Goal: Information Seeking & Learning: Find contact information

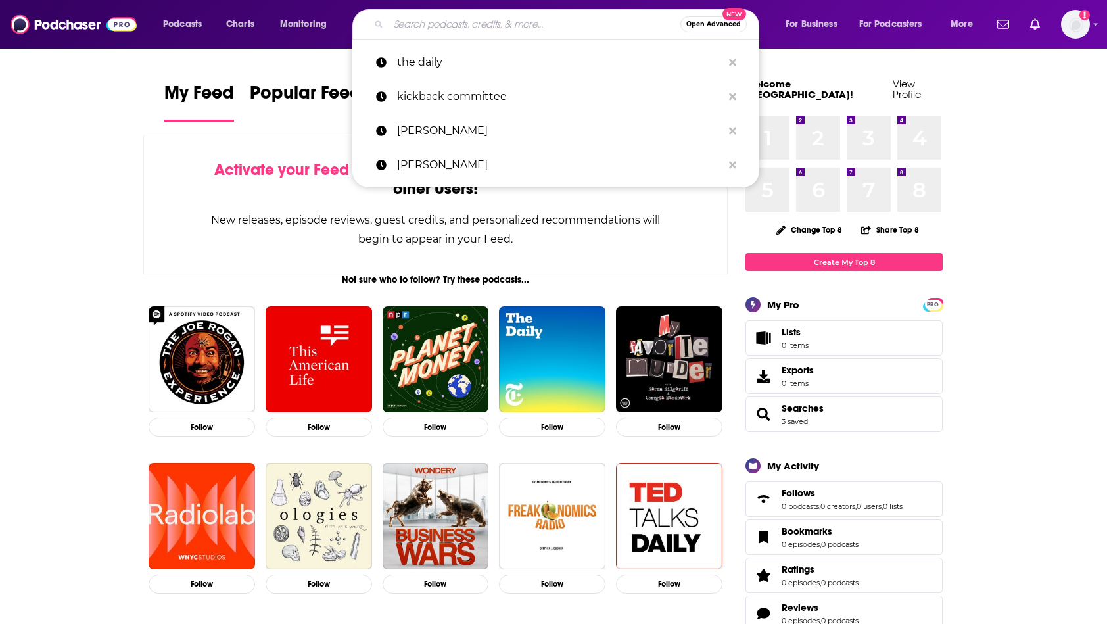
click at [535, 26] on input "Search podcasts, credits, & more..." at bounding box center [535, 24] width 292 height 21
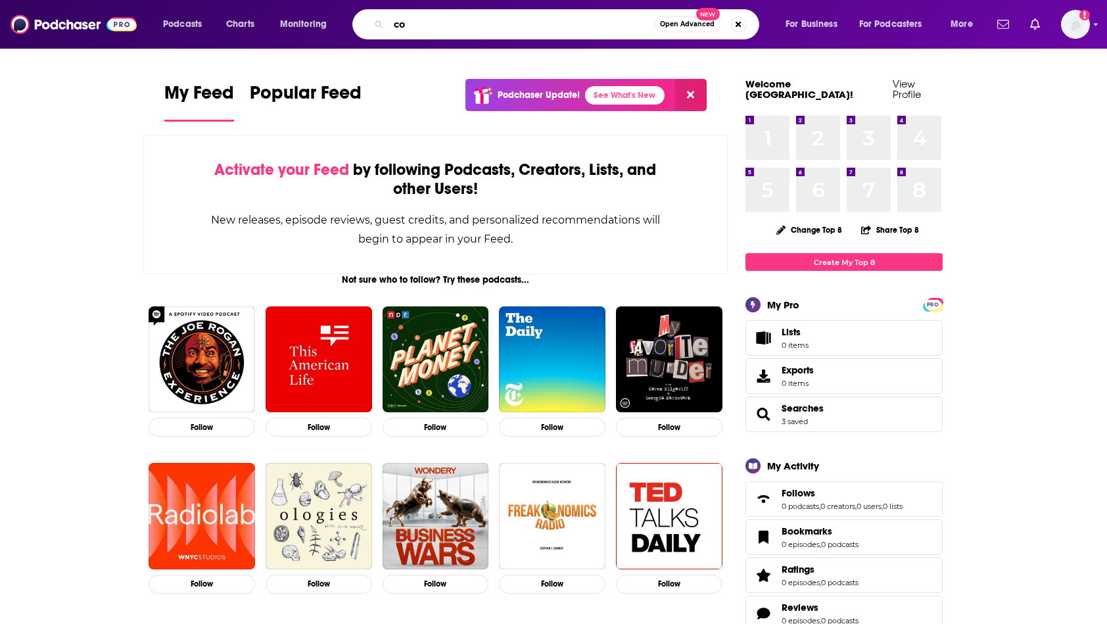
type input "c"
type input "sports business"
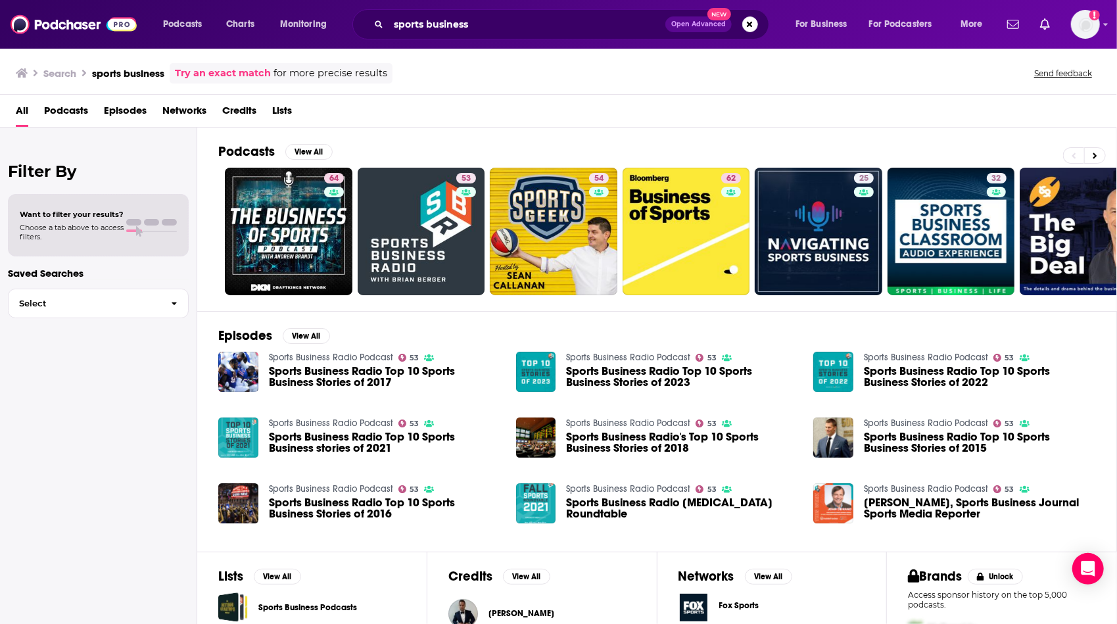
click at [589, 133] on div "Podcasts View All 64 53 54 62 25 32 28 42 + 4k" at bounding box center [667, 219] width 899 height 183
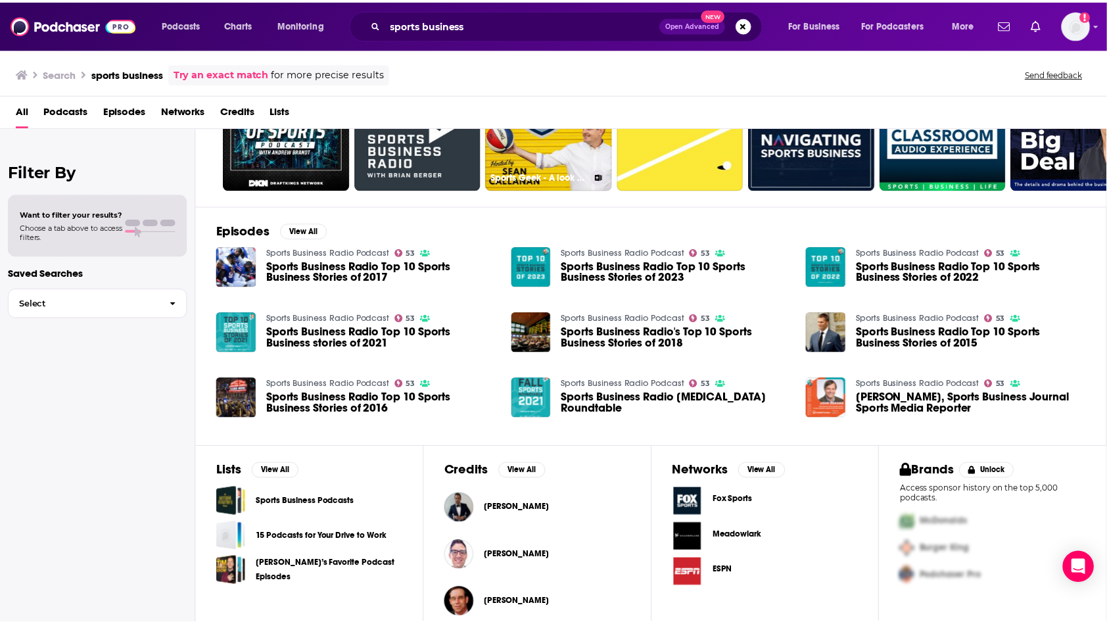
scroll to position [116, 0]
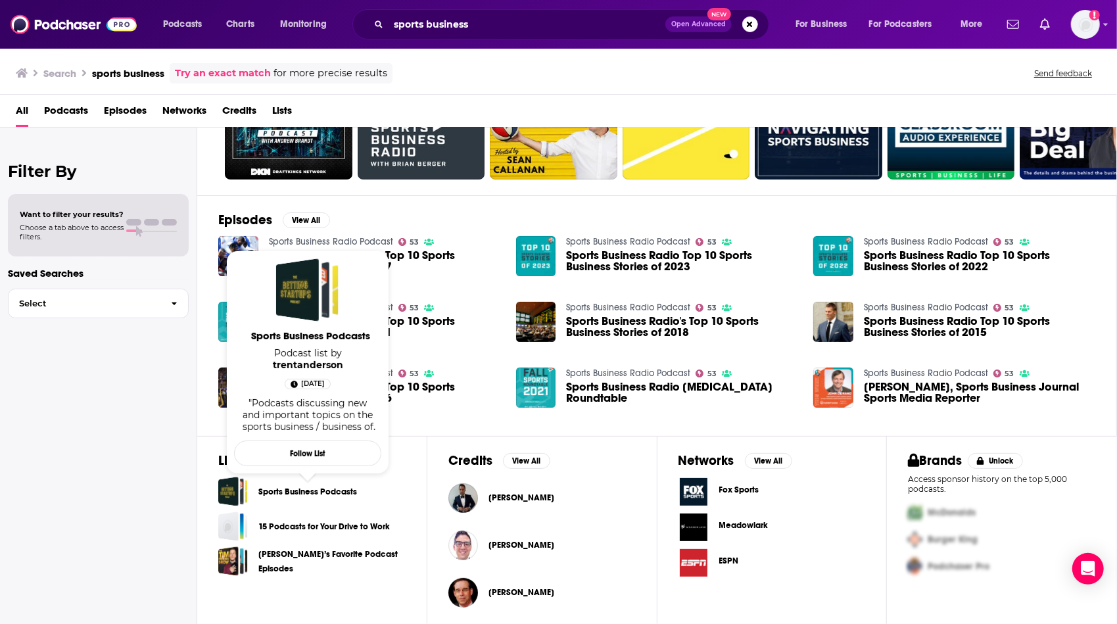
click at [296, 485] on link "Sports Business Podcasts" at bounding box center [307, 492] width 99 height 14
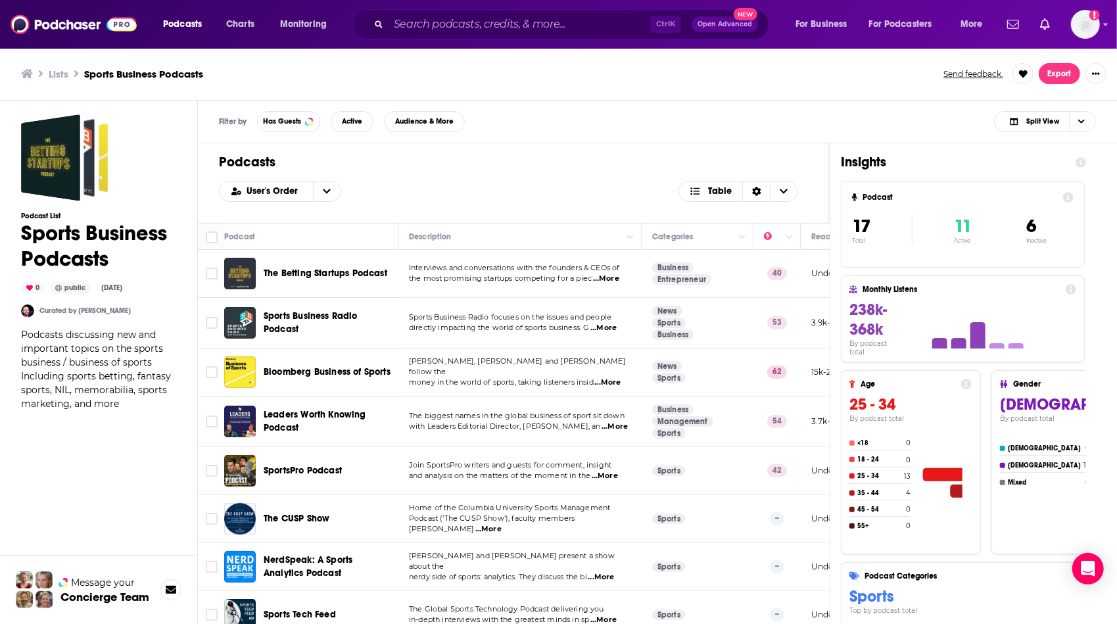
click at [617, 473] on span "...More" at bounding box center [605, 476] width 26 height 11
click at [410, 471] on span "and analysis on the matters of the moment in the" at bounding box center [499, 475] width 181 height 9
click at [446, 473] on span "and analysis on the matters of the moment in the" at bounding box center [499, 475] width 181 height 9
click at [288, 472] on span "SportsPro Podcast" at bounding box center [303, 470] width 78 height 11
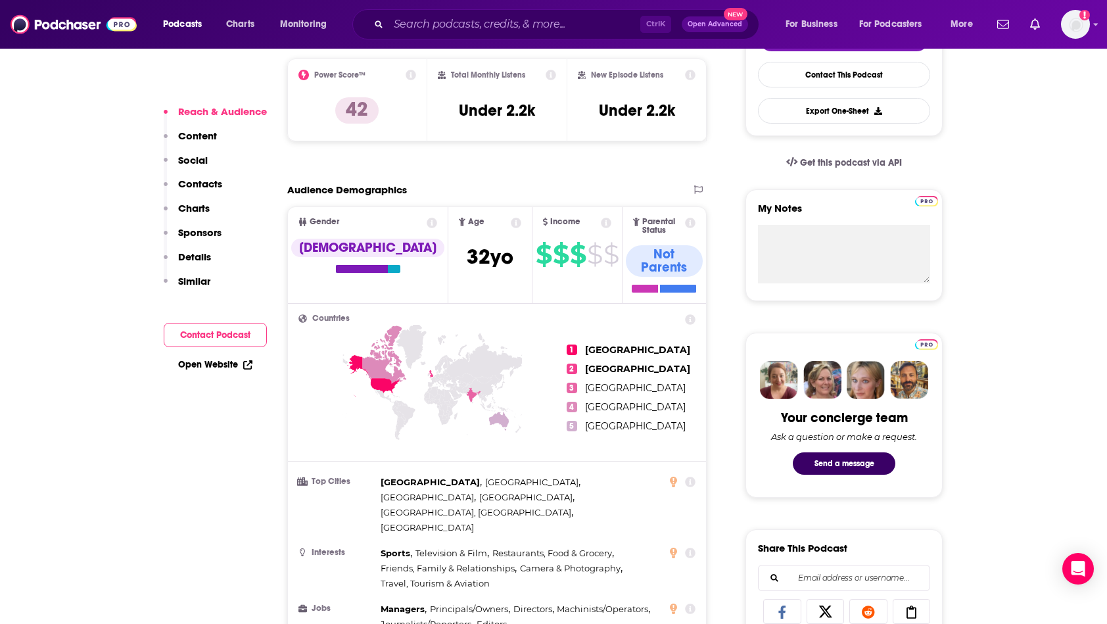
scroll to position [368, 0]
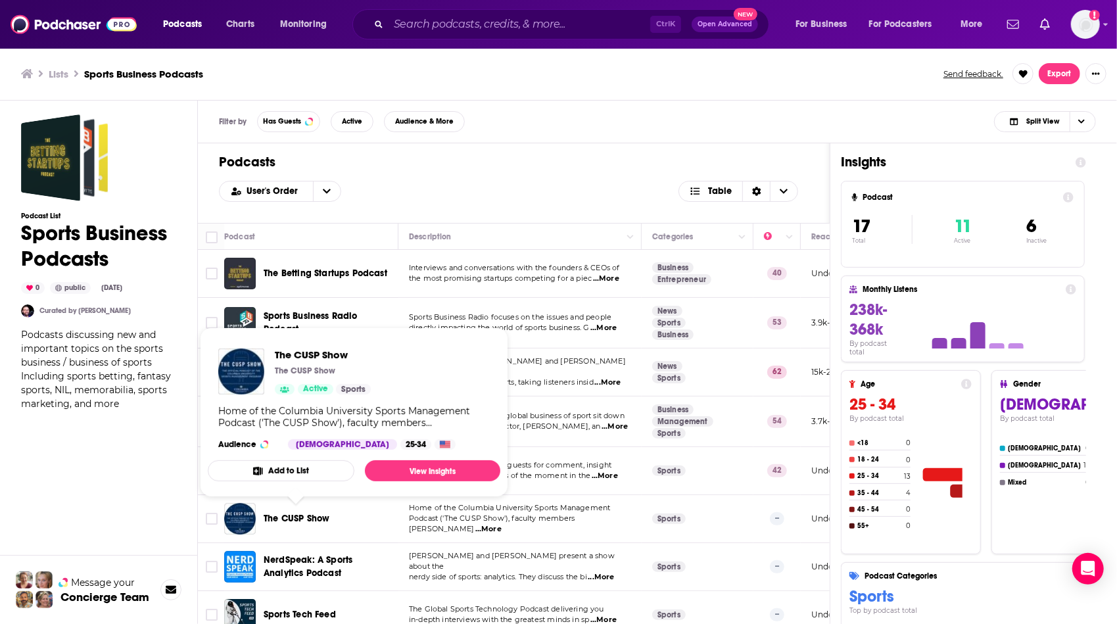
click at [311, 520] on span "The CUSP Show" at bounding box center [297, 518] width 66 height 11
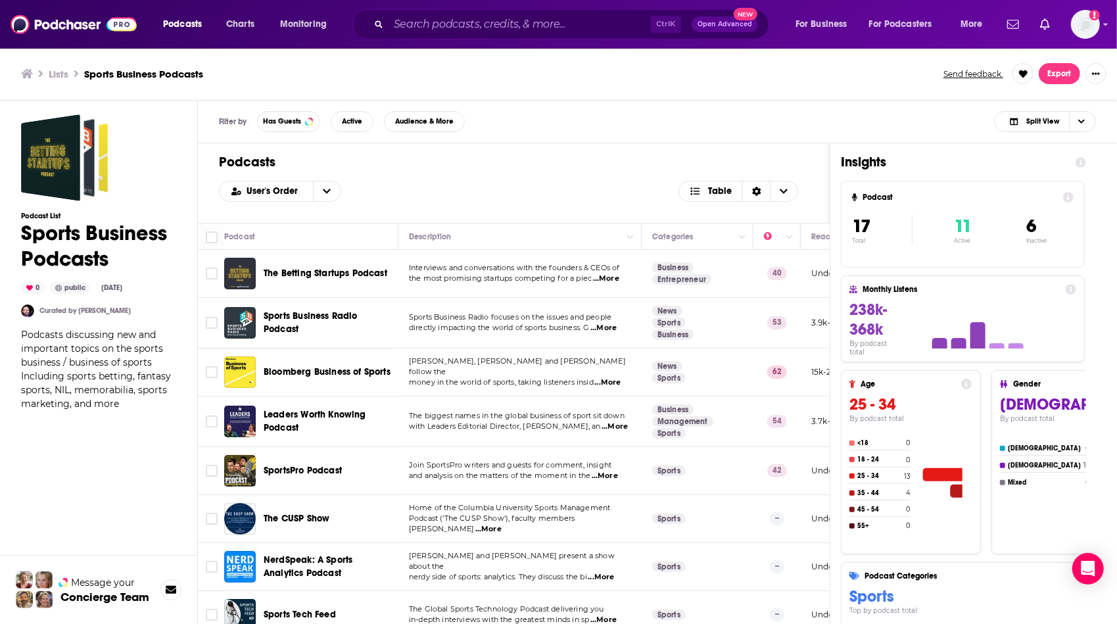
click at [166, 512] on div "Podcast List Sports Business Podcasts 0 public [DATE] Curated by [PERSON_NAME] …" at bounding box center [98, 420] width 155 height 613
click at [567, 181] on div "User's Order Table" at bounding box center [514, 191] width 590 height 21
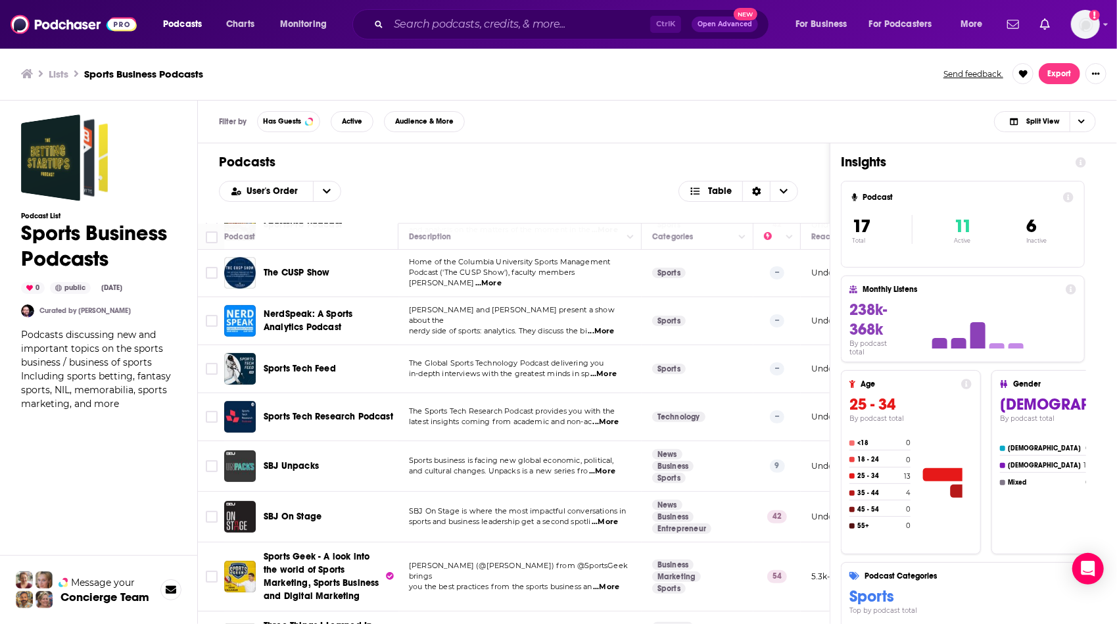
scroll to position [245, 0]
click at [608, 419] on span "...More" at bounding box center [606, 423] width 26 height 11
click at [518, 174] on div "Podcasts User's Order Table" at bounding box center [514, 183] width 632 height 80
click at [596, 327] on span "...More" at bounding box center [601, 332] width 26 height 11
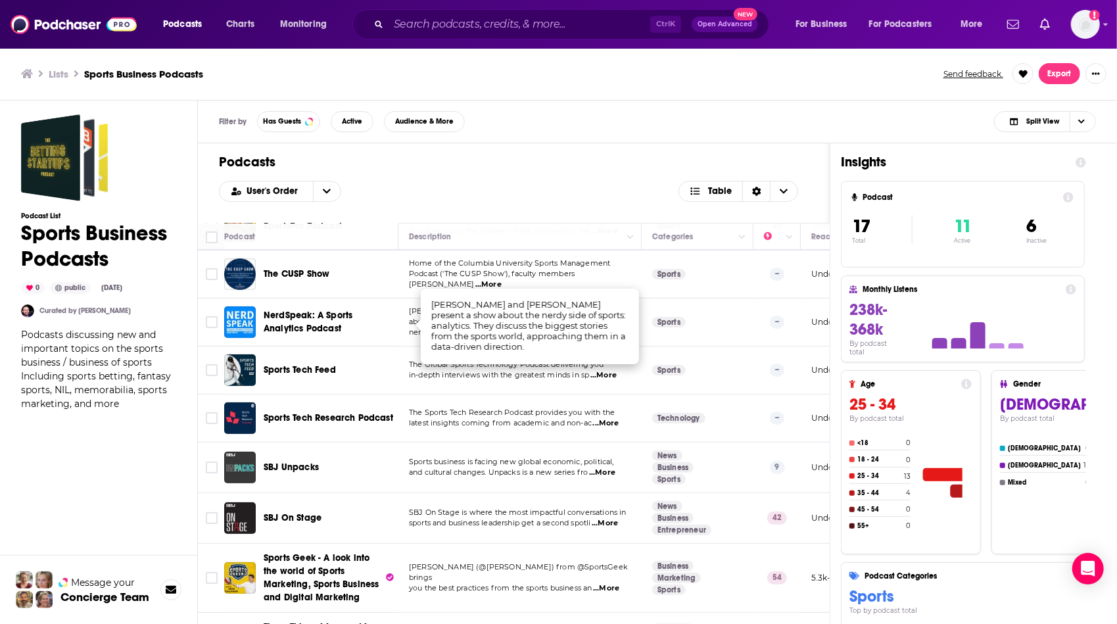
click at [504, 156] on h1 "Podcasts" at bounding box center [514, 162] width 590 height 16
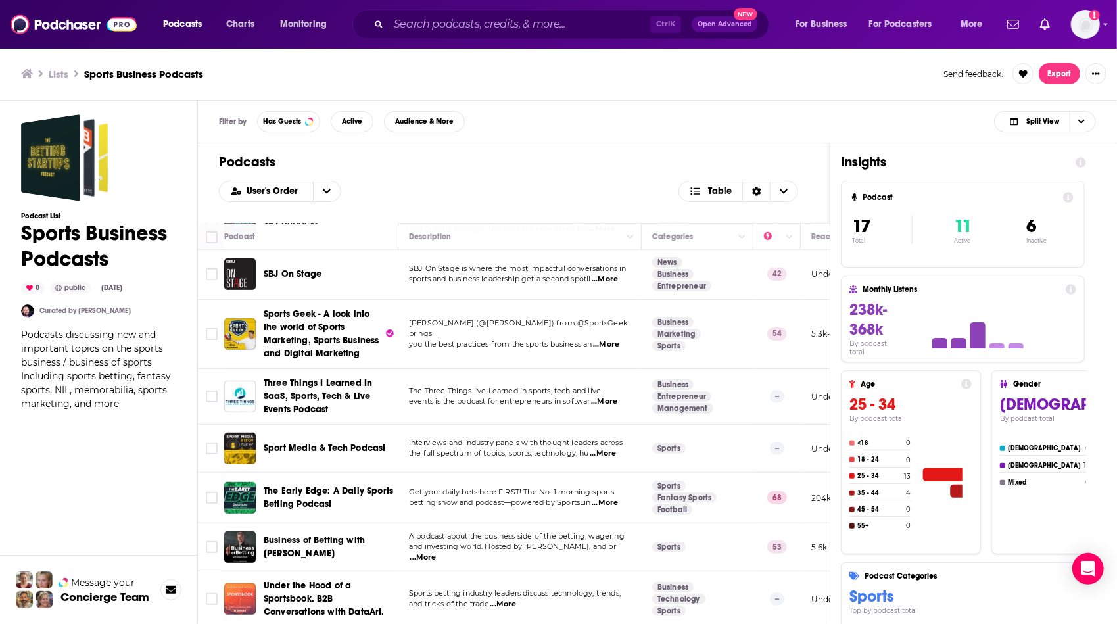
scroll to position [495, 0]
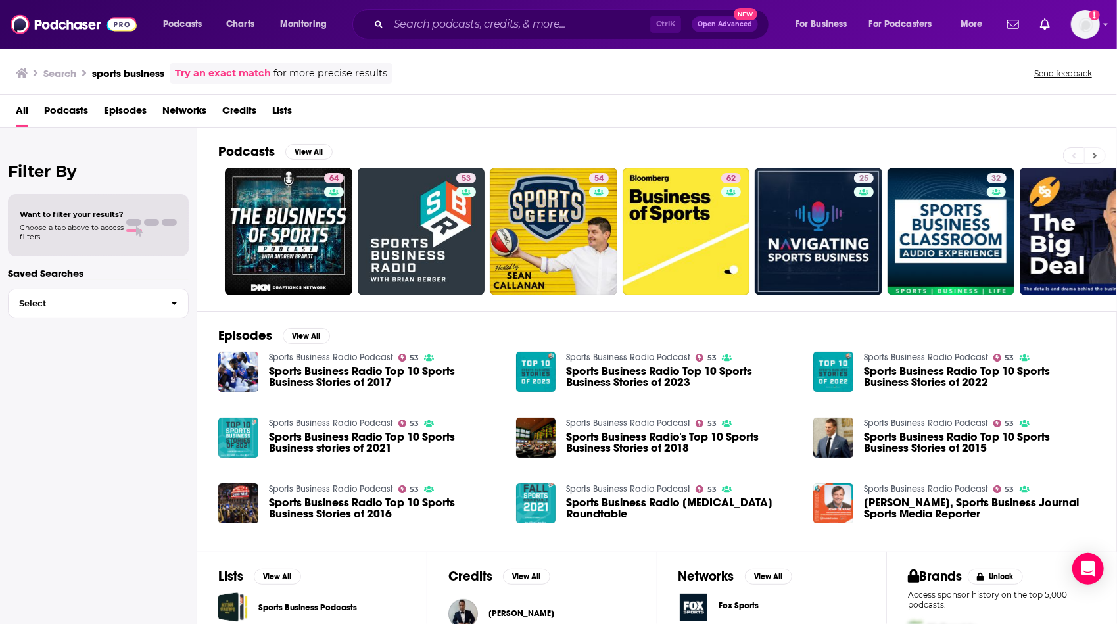
click at [1097, 153] on icon at bounding box center [1095, 155] width 5 height 9
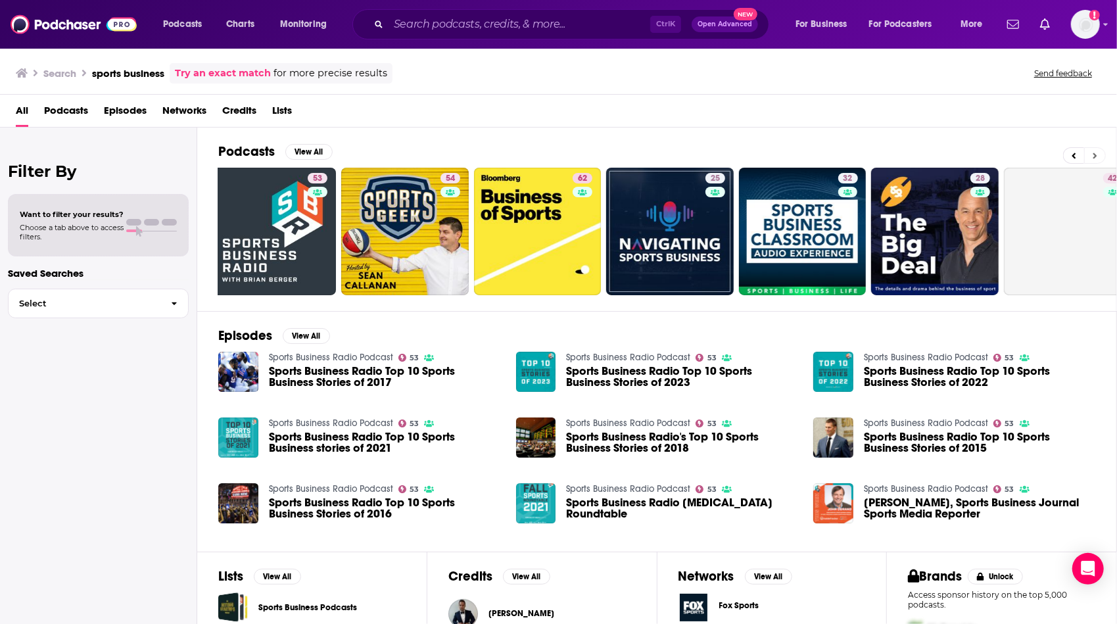
scroll to position [0, 308]
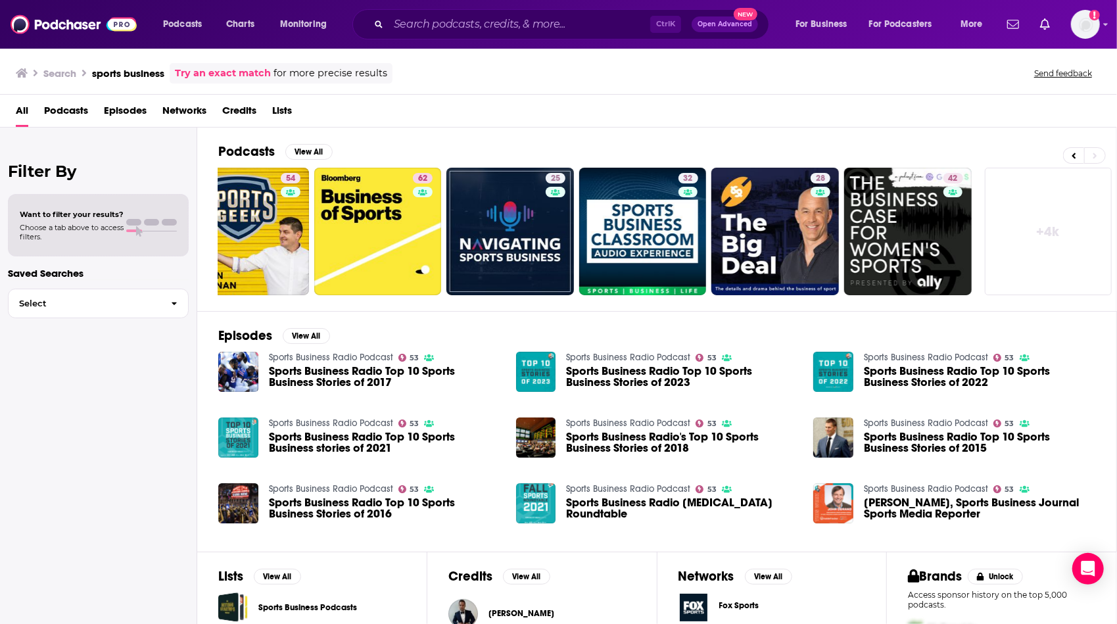
click at [1083, 320] on div "Episodes View All Sports Business Radio Podcast 53 Sports Business Radio Top 10…" at bounding box center [657, 431] width 920 height 241
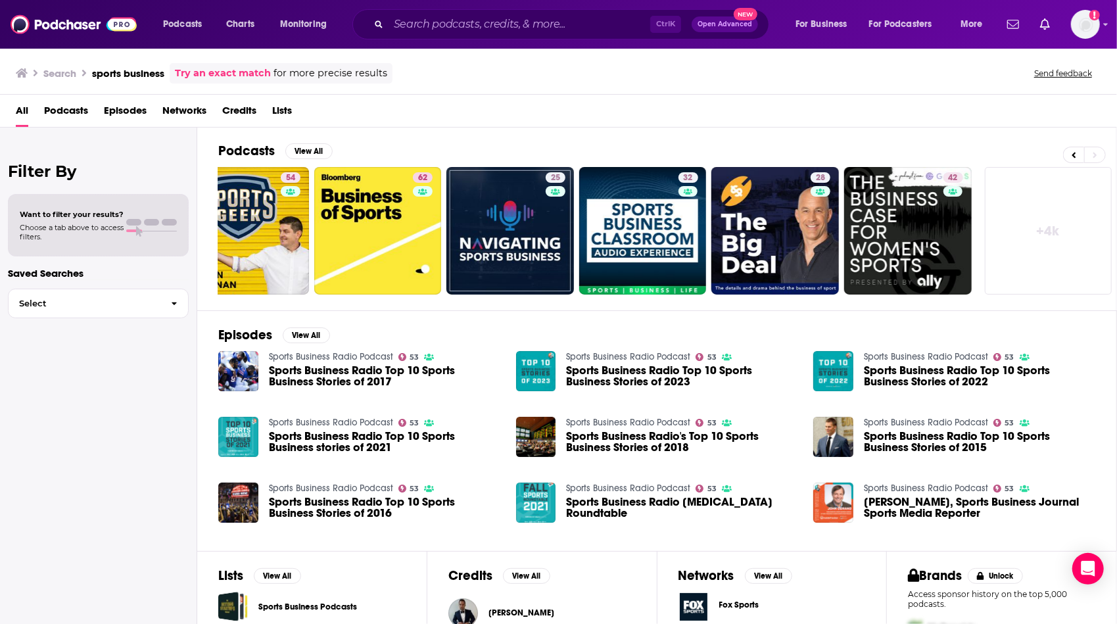
scroll to position [0, 0]
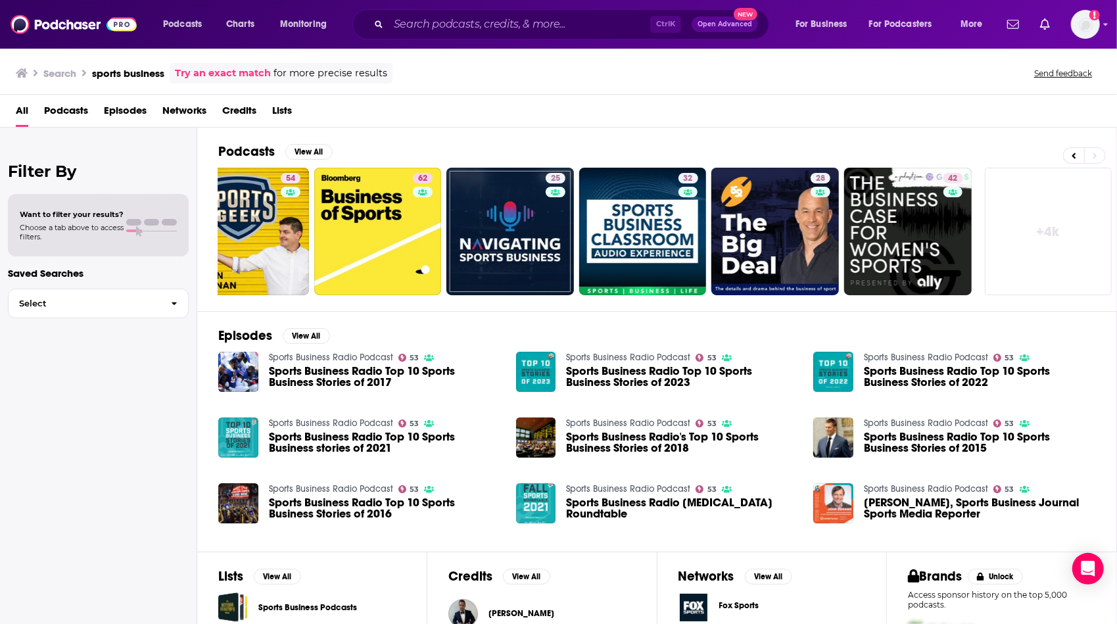
click at [56, 110] on span "Podcasts" at bounding box center [66, 113] width 44 height 27
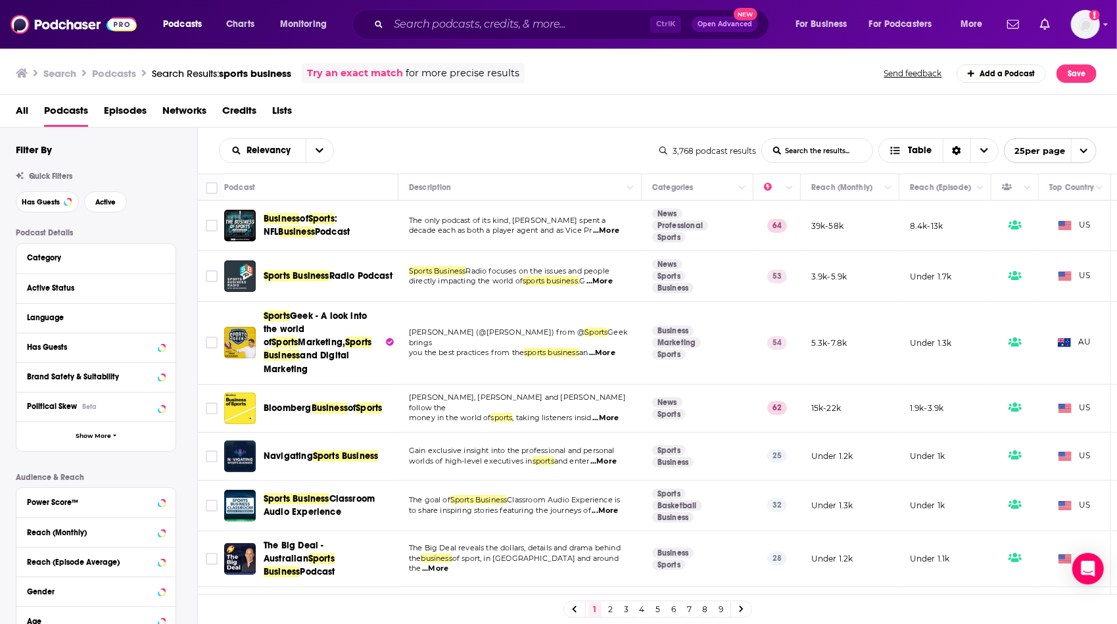
click at [485, 168] on div "Relevancy List Search Input Search the results... Table 3,768 podcast results L…" at bounding box center [658, 151] width 920 height 46
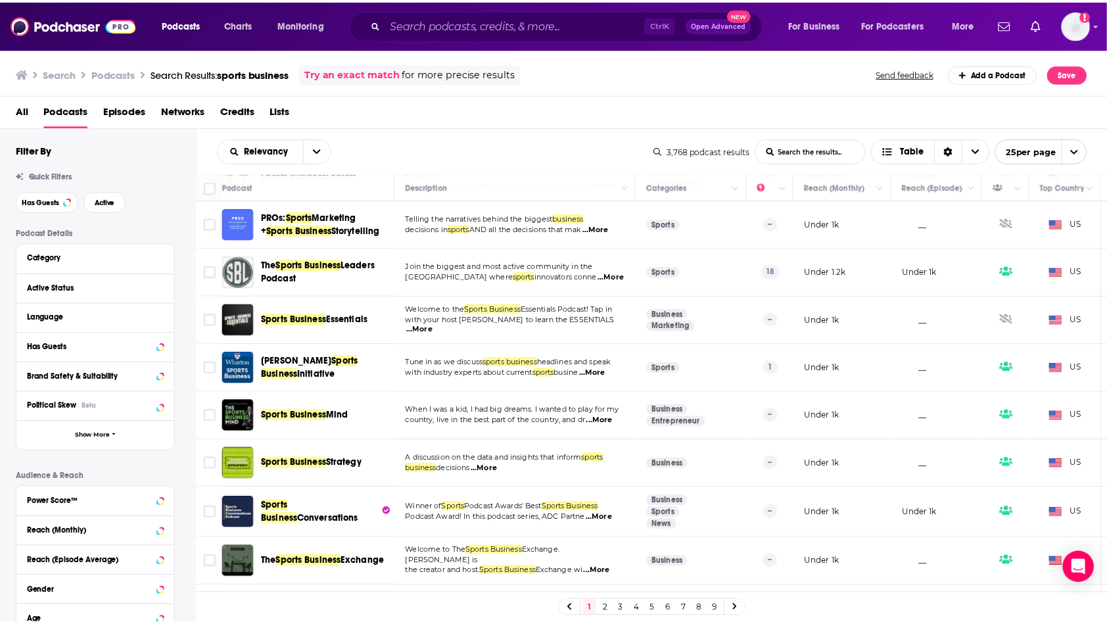
scroll to position [509, 0]
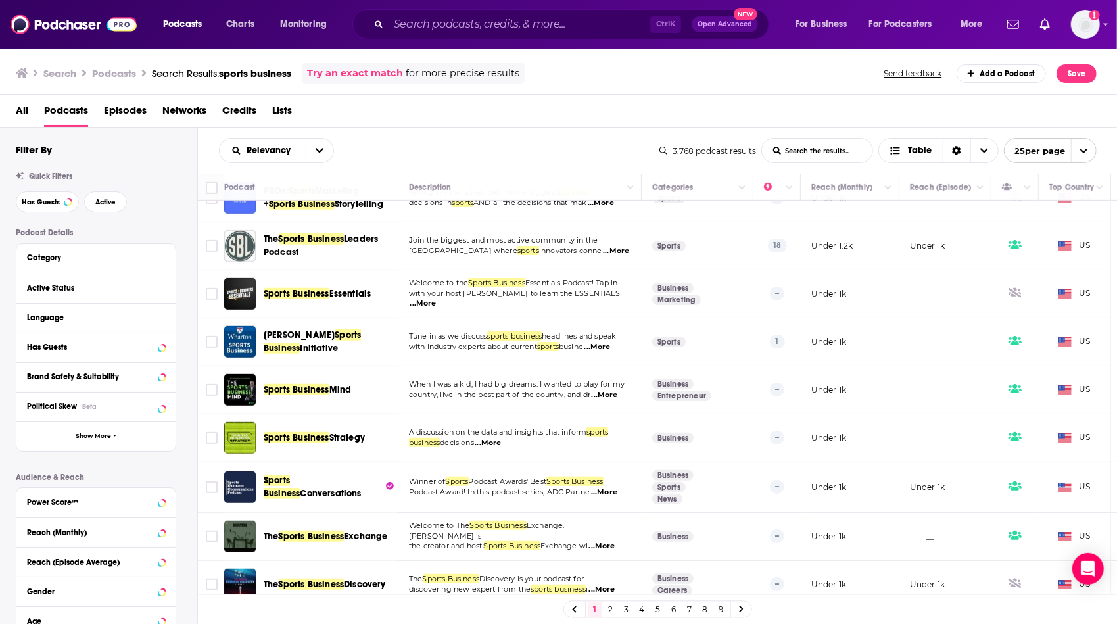
click at [611, 342] on span "...More" at bounding box center [598, 347] width 26 height 11
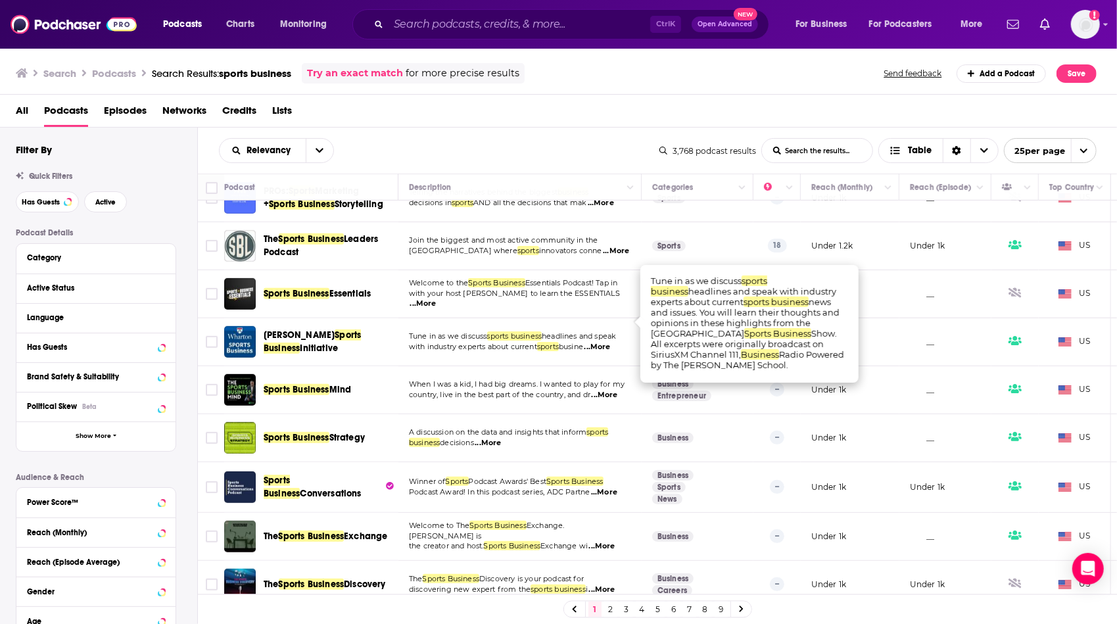
click at [333, 329] on span "Sports Business" at bounding box center [312, 341] width 97 height 24
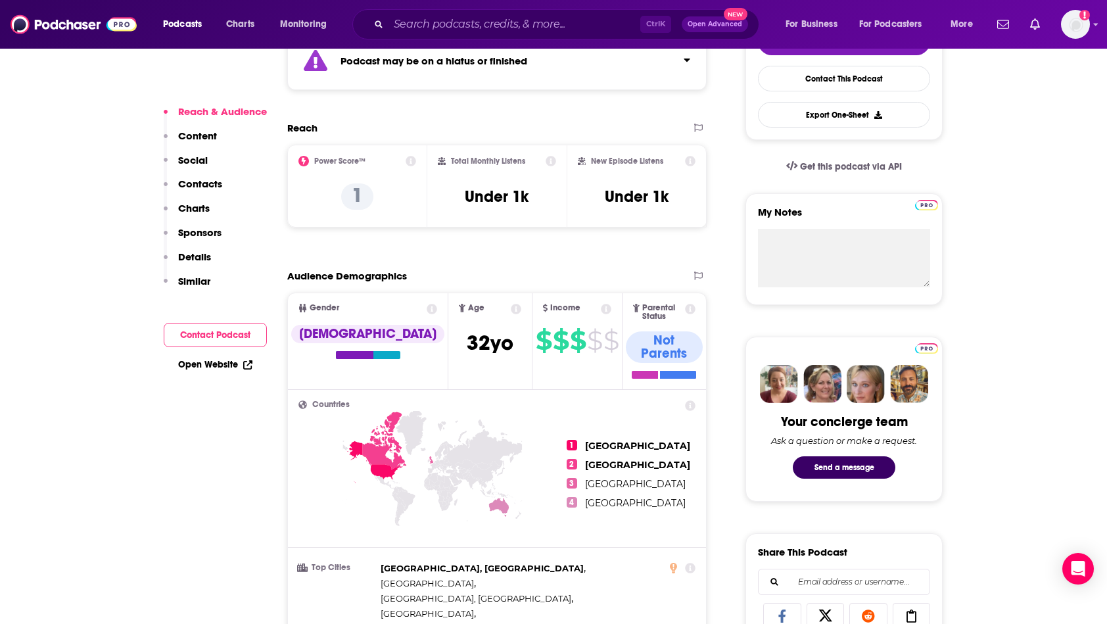
scroll to position [342, 0]
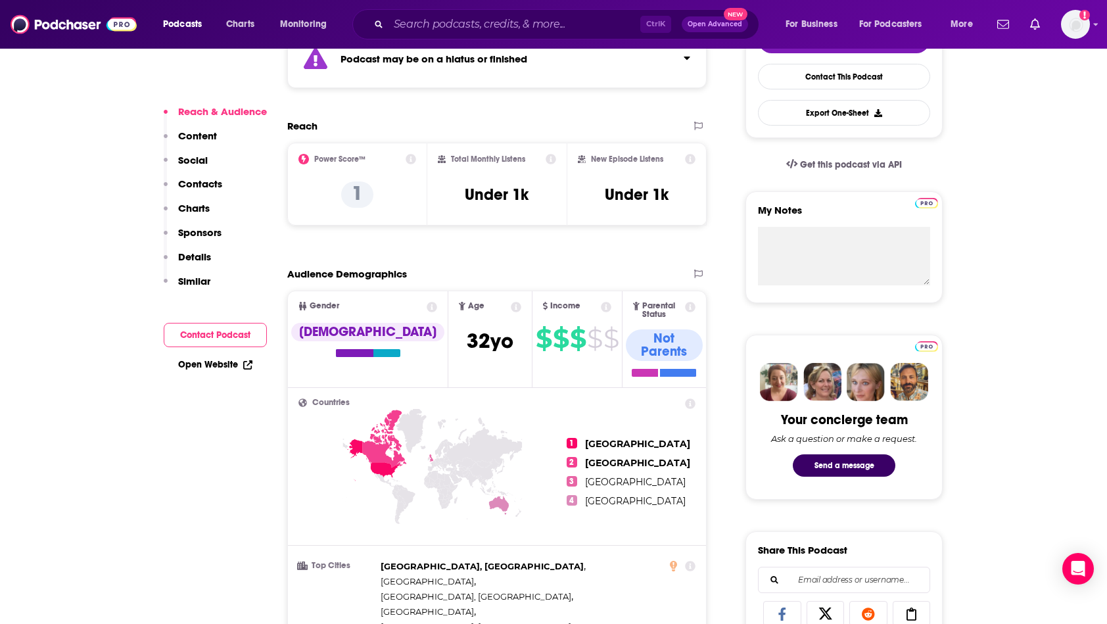
click at [237, 341] on button "Contact Podcast" at bounding box center [215, 335] width 103 height 24
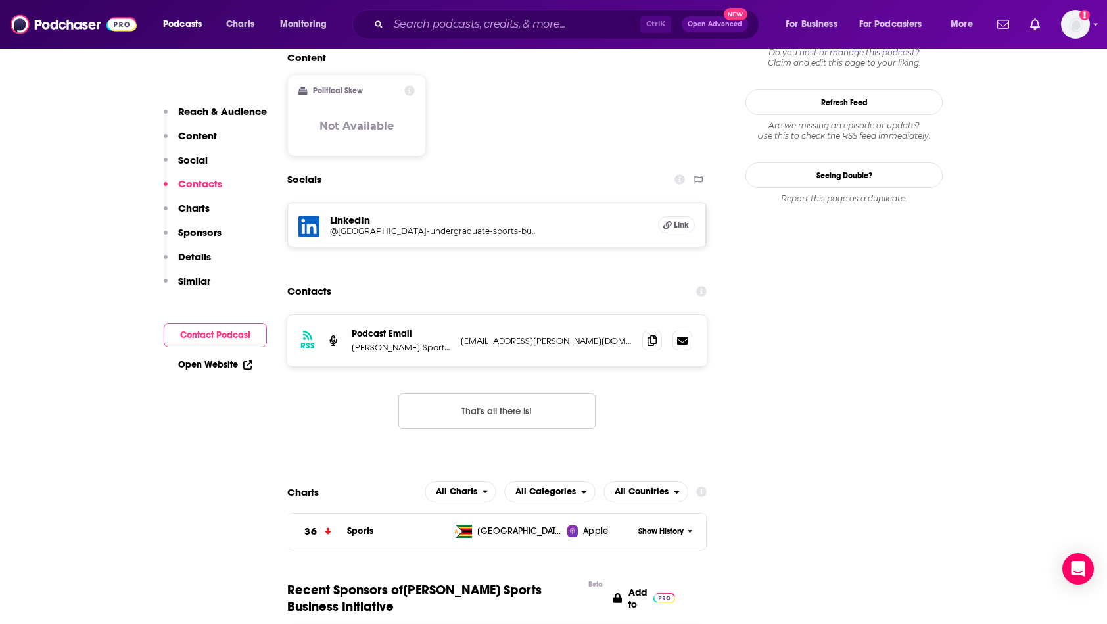
scroll to position [1146, 0]
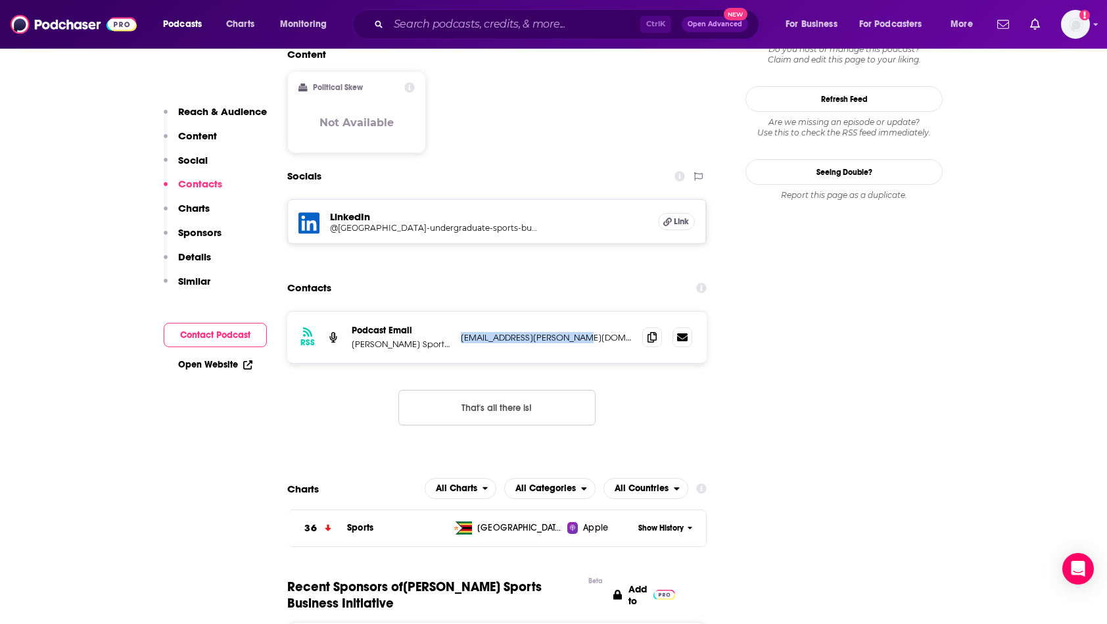
drag, startPoint x: 596, startPoint y: 243, endPoint x: 460, endPoint y: 231, distance: 136.7
click at [460, 312] on div "RSS Podcast Email [PERSON_NAME] Sports Business Initiative [EMAIL_ADDRESS][PERS…" at bounding box center [497, 337] width 420 height 51
drag, startPoint x: 460, startPoint y: 231, endPoint x: 477, endPoint y: 245, distance: 22.0
copy p "[EMAIL_ADDRESS][PERSON_NAME][DOMAIN_NAME]"
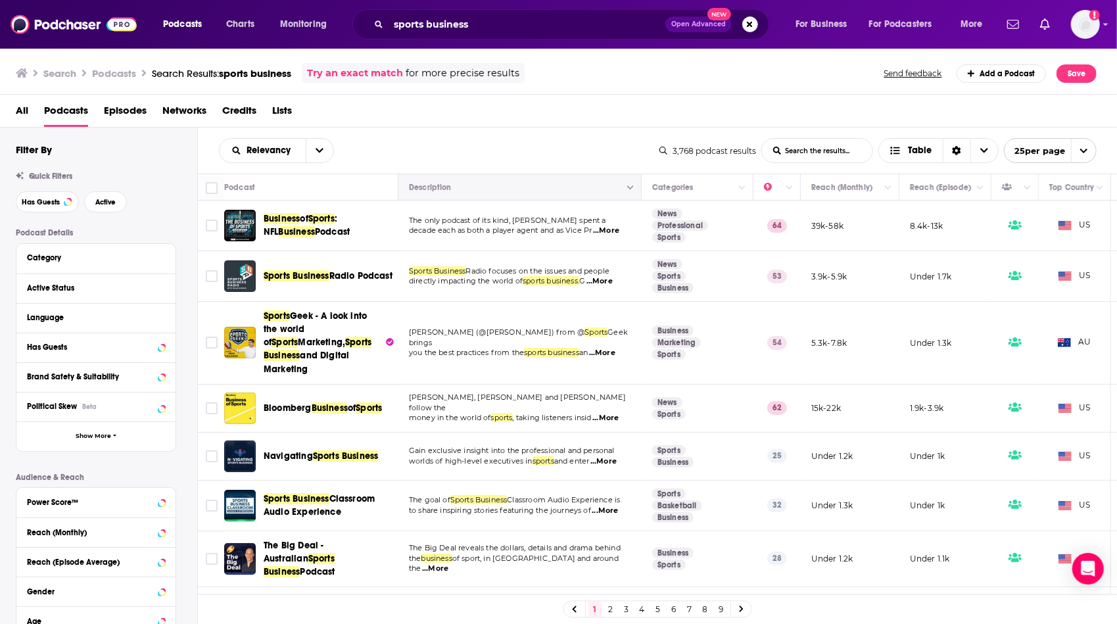
click at [579, 183] on button "Move" at bounding box center [519, 188] width 222 height 16
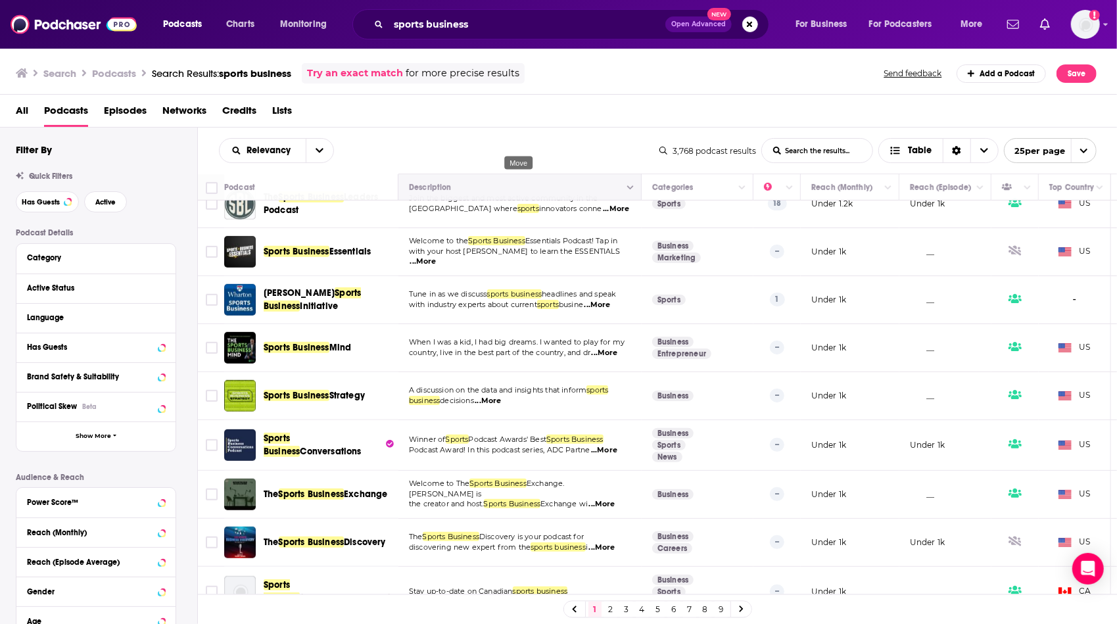
scroll to position [552, 0]
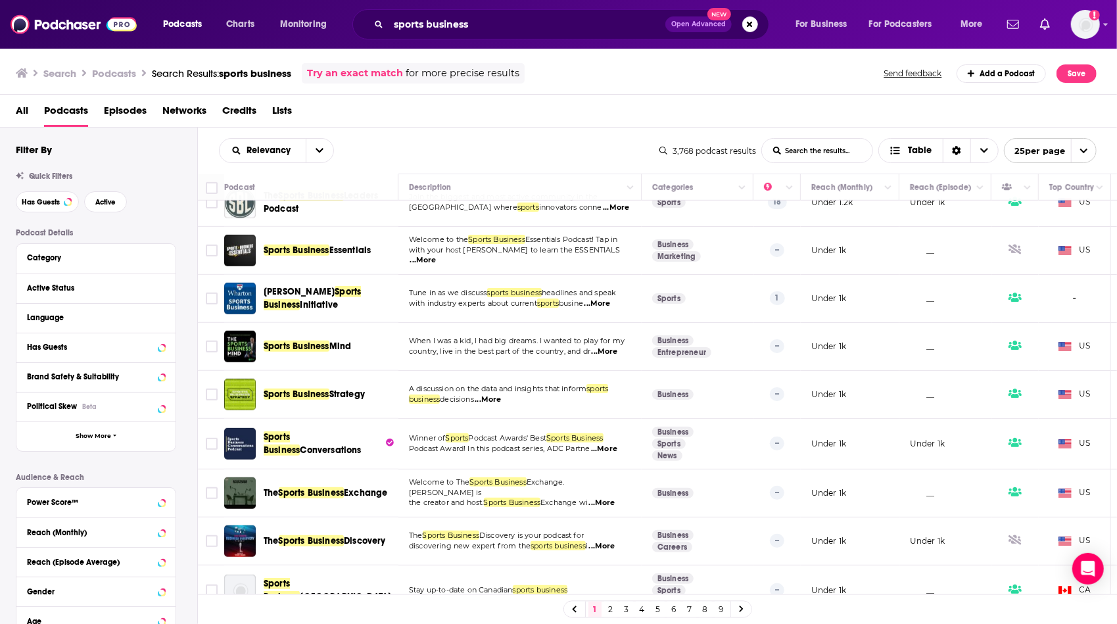
click at [614, 347] on span "...More" at bounding box center [605, 352] width 26 height 11
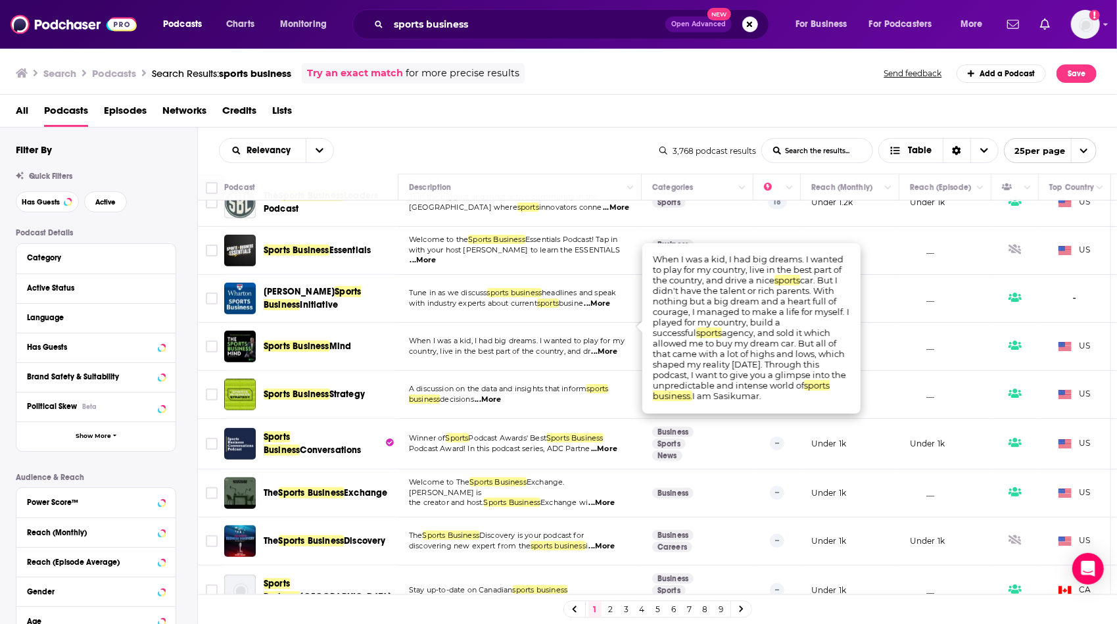
click at [564, 395] on p "business decisions ...More" at bounding box center [520, 400] width 222 height 11
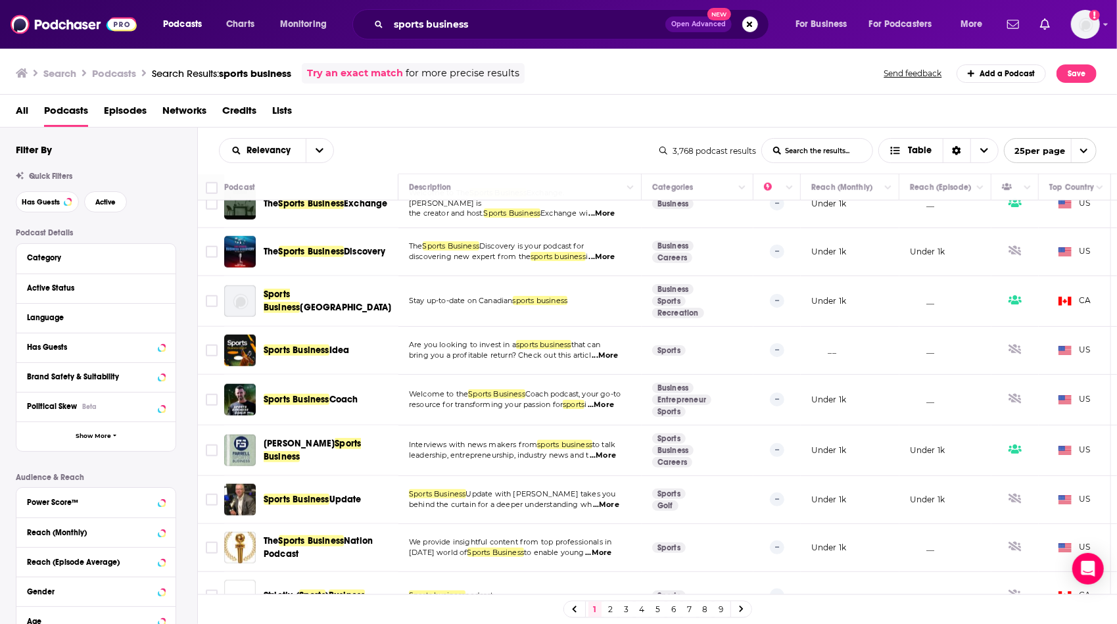
scroll to position [846, 0]
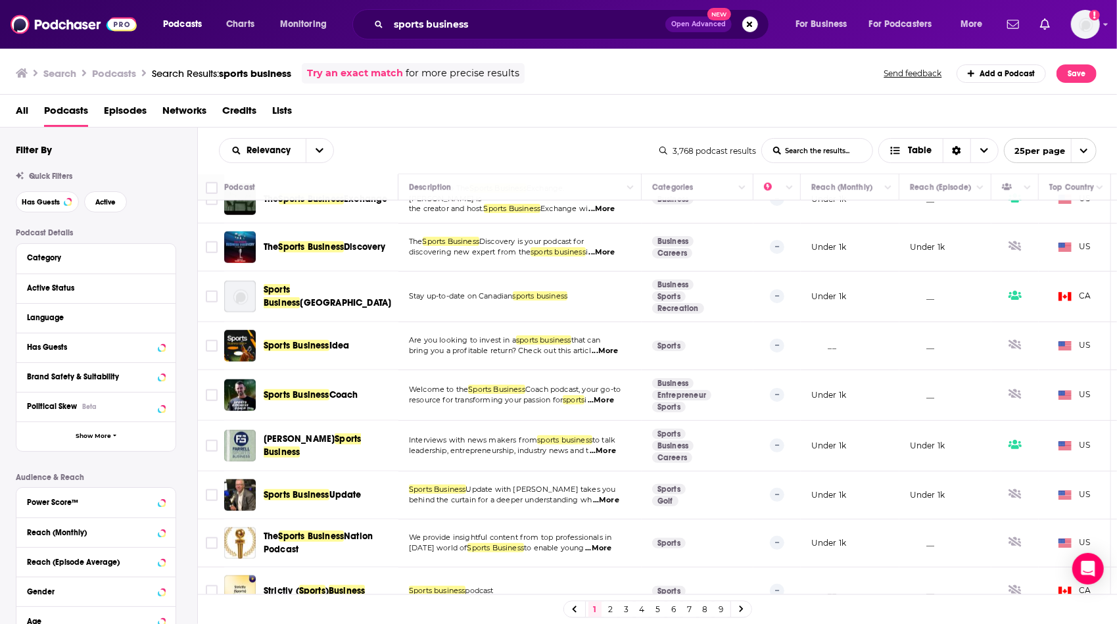
click at [608, 612] on link "2" at bounding box center [610, 610] width 13 height 16
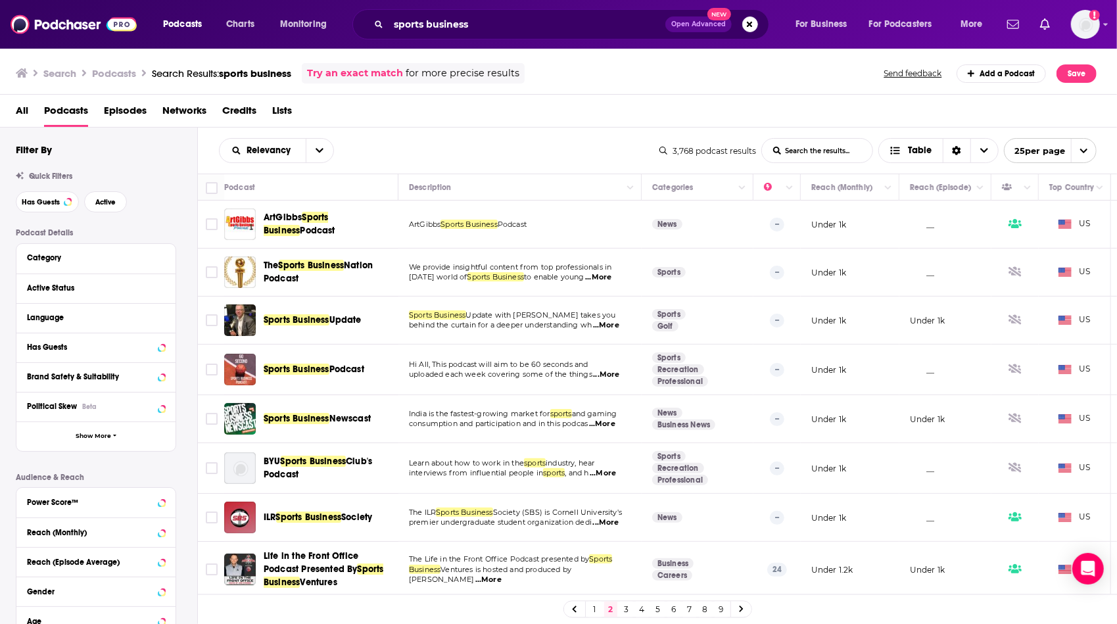
click at [614, 326] on span "...More" at bounding box center [606, 325] width 26 height 11
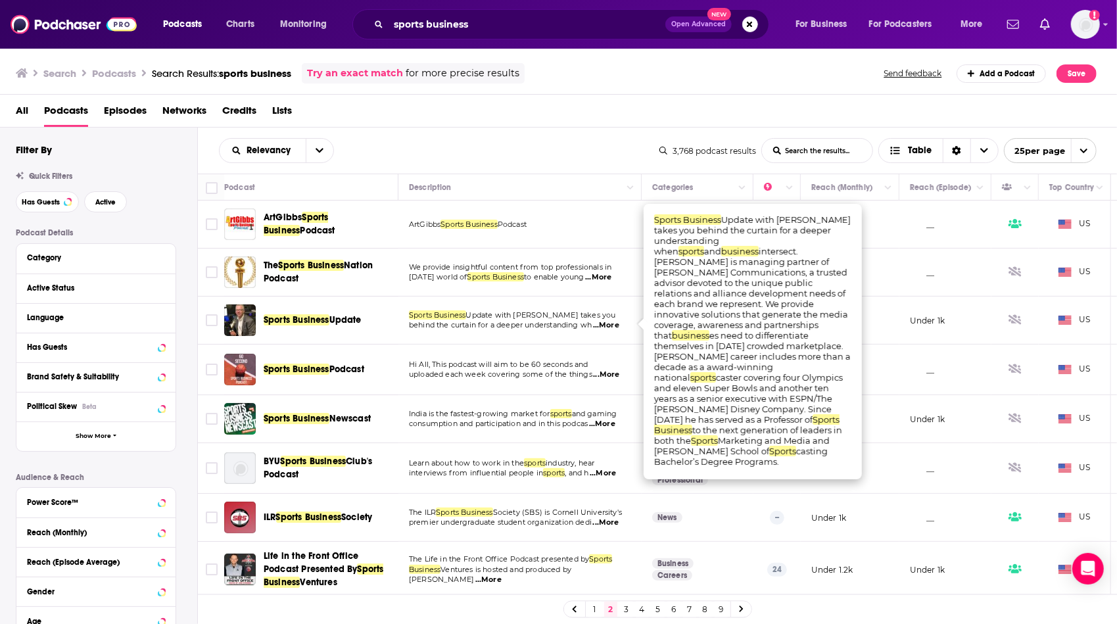
click at [518, 341] on td "Sports Business Update with [PERSON_NAME] takes you behind the curtain for a de…" at bounding box center [520, 321] width 243 height 48
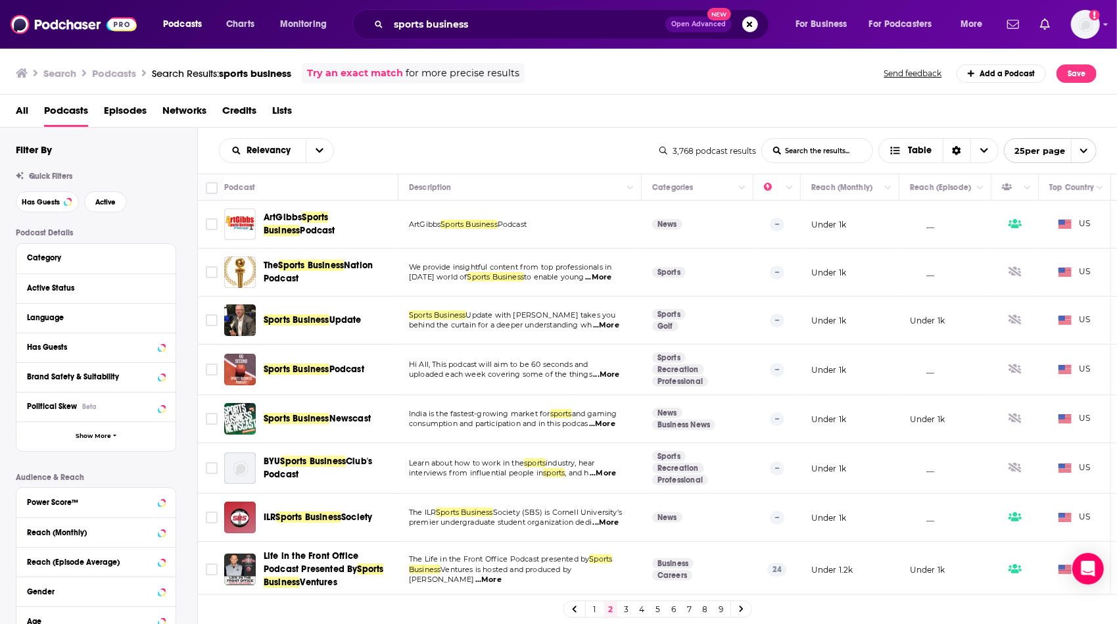
click at [610, 374] on span "...More" at bounding box center [606, 375] width 26 height 11
click at [554, 388] on td "Hi All, This podcast will aim to be 60 seconds and uploaded each week covering …" at bounding box center [520, 370] width 243 height 51
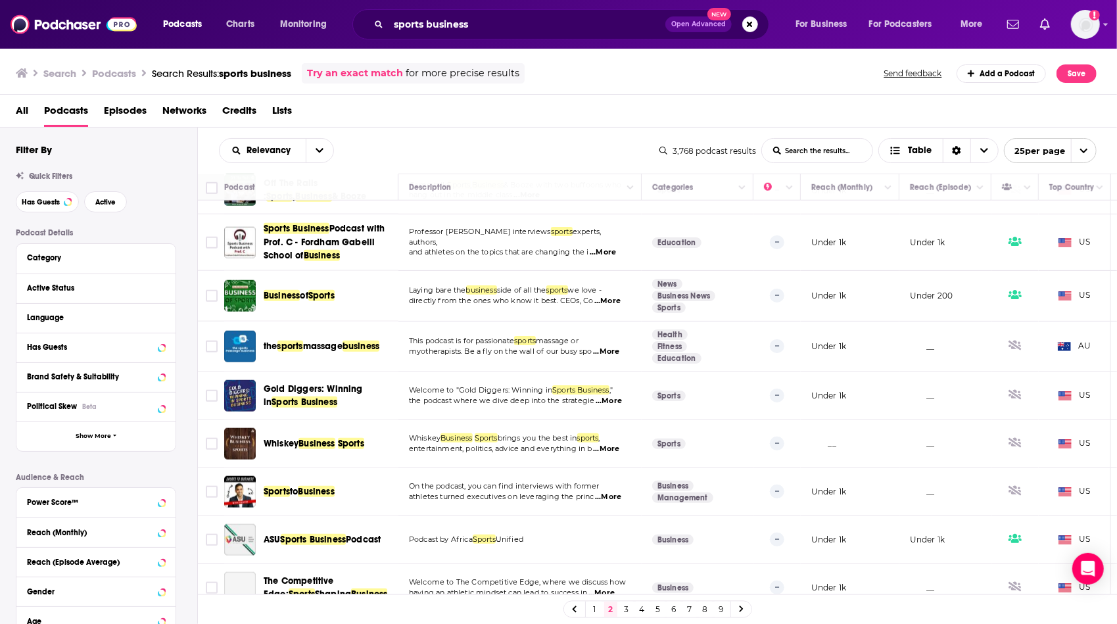
scroll to position [833, 0]
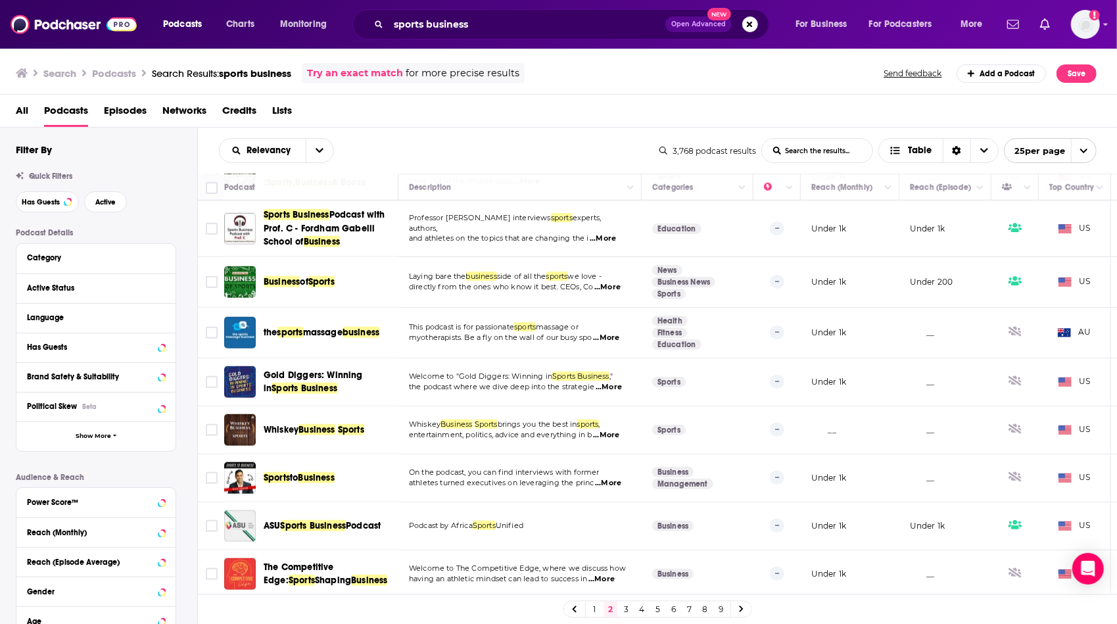
click at [627, 608] on link "3" at bounding box center [626, 610] width 13 height 16
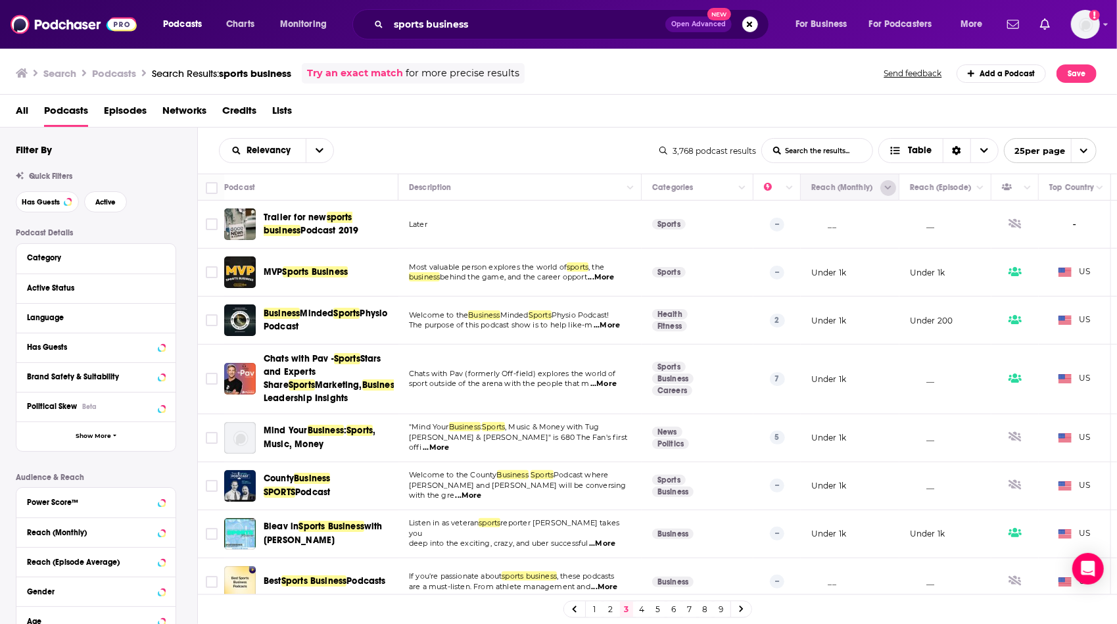
click at [892, 189] on button "Column Actions" at bounding box center [889, 188] width 16 height 16
click at [514, 135] on div at bounding box center [558, 312] width 1117 height 624
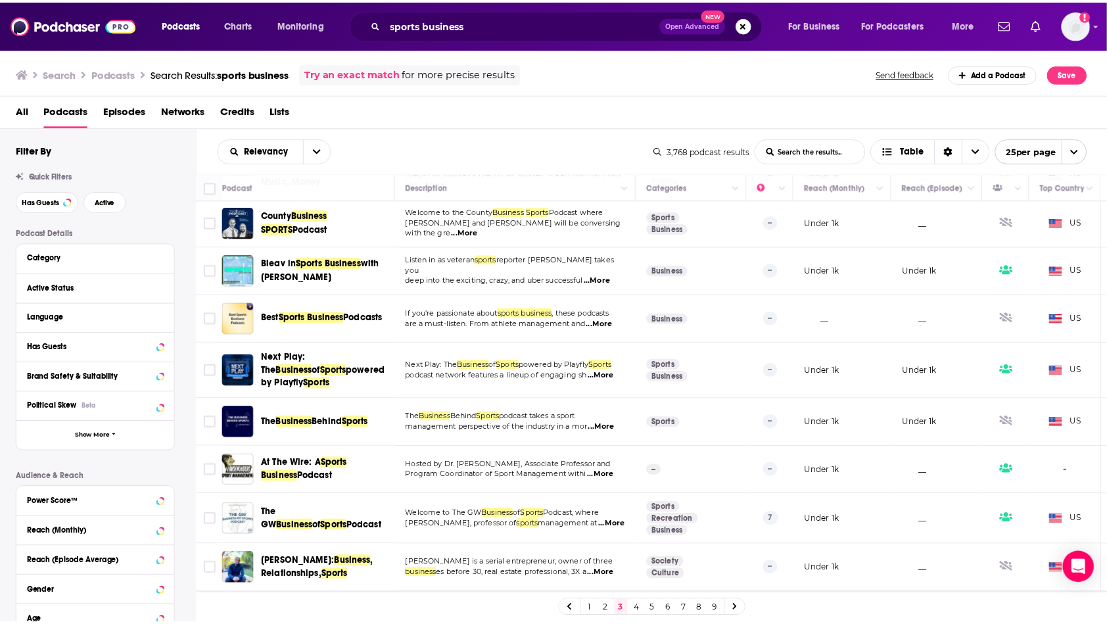
scroll to position [289, 0]
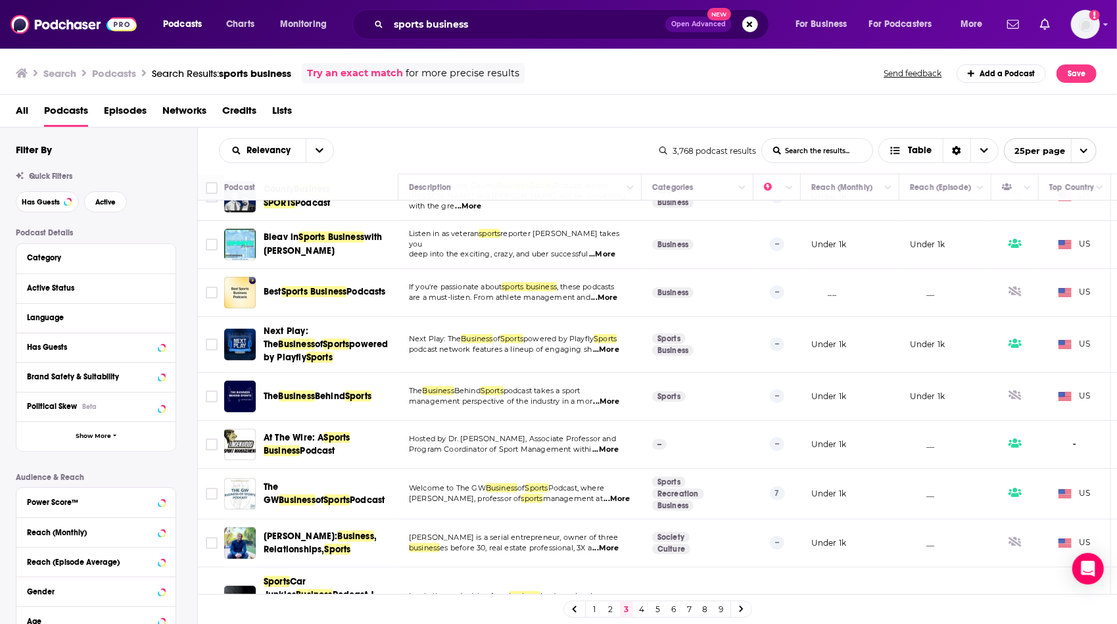
click at [610, 351] on span "...More" at bounding box center [606, 350] width 26 height 11
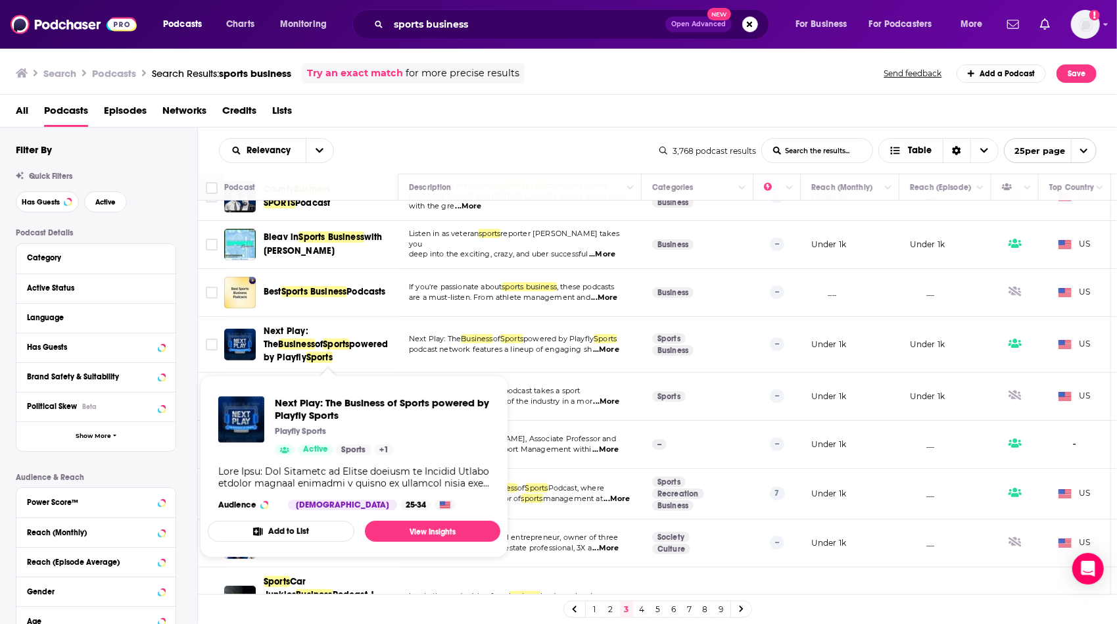
click at [339, 340] on span "powered by Playfly" at bounding box center [326, 351] width 124 height 24
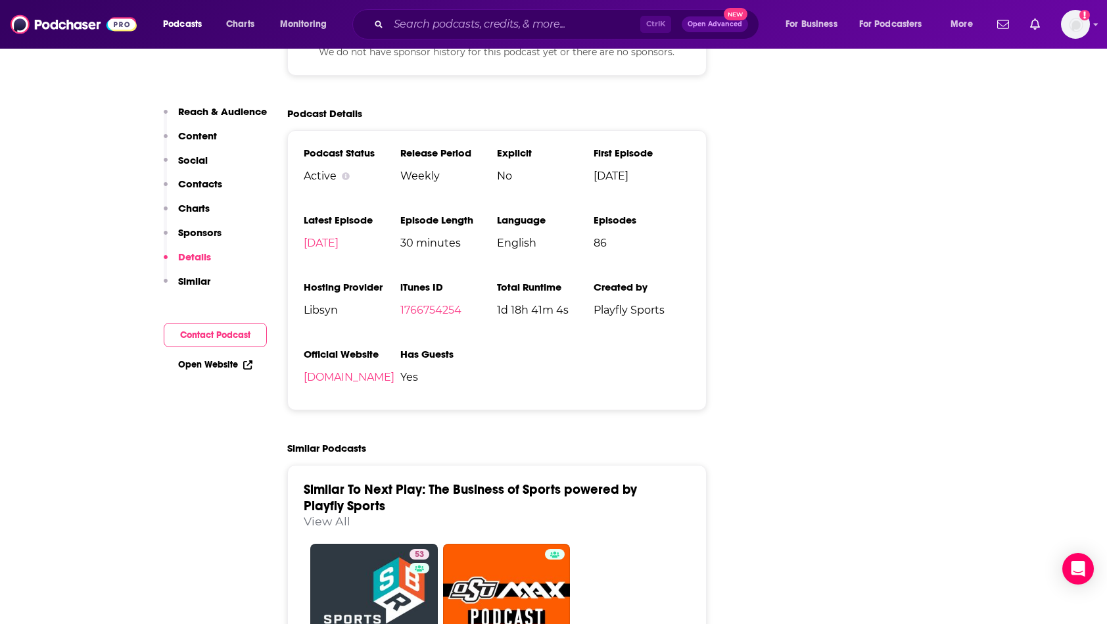
scroll to position [1420, 0]
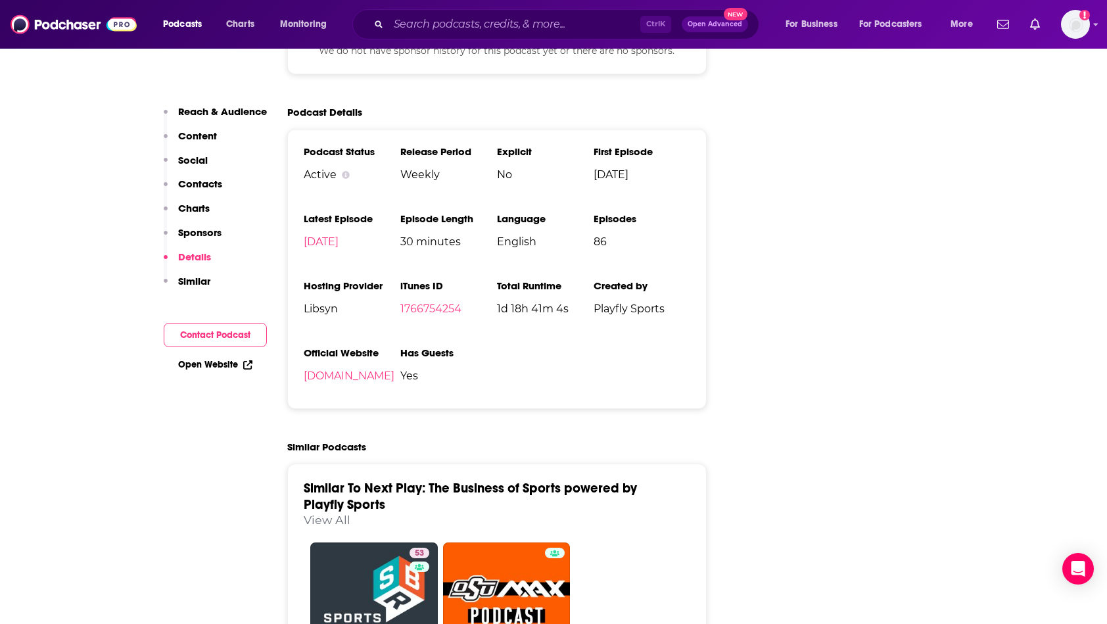
click at [221, 337] on button "Contact Podcast" at bounding box center [215, 335] width 103 height 24
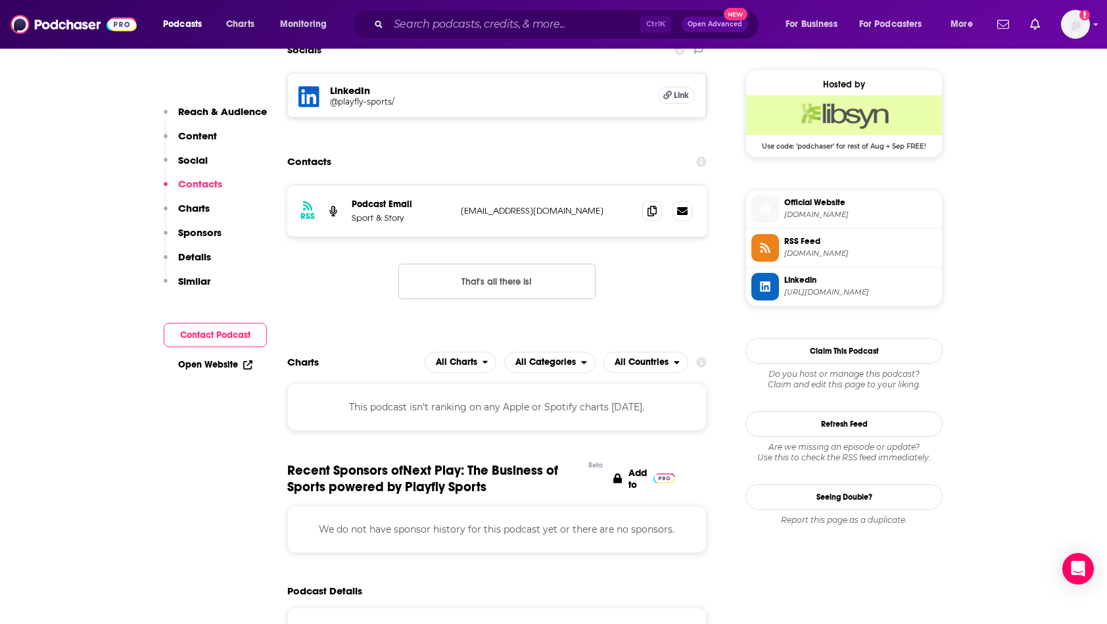
scroll to position [908, 0]
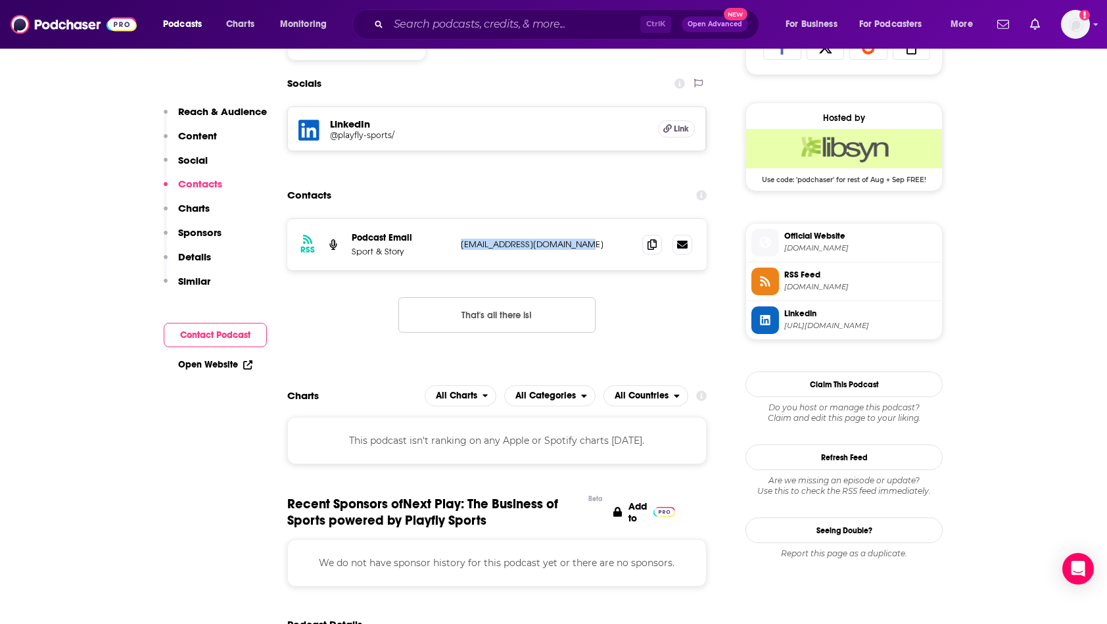
drag, startPoint x: 585, startPoint y: 246, endPoint x: 462, endPoint y: 251, distance: 123.1
click at [462, 251] on div "RSS Podcast Email Sport & Story [EMAIL_ADDRESS][DOMAIN_NAME] [EMAIL_ADDRESS][DO…" at bounding box center [497, 244] width 420 height 51
drag, startPoint x: 462, startPoint y: 251, endPoint x: 485, endPoint y: 246, distance: 23.5
copy p "[EMAIL_ADDRESS][DOMAIN_NAME]"
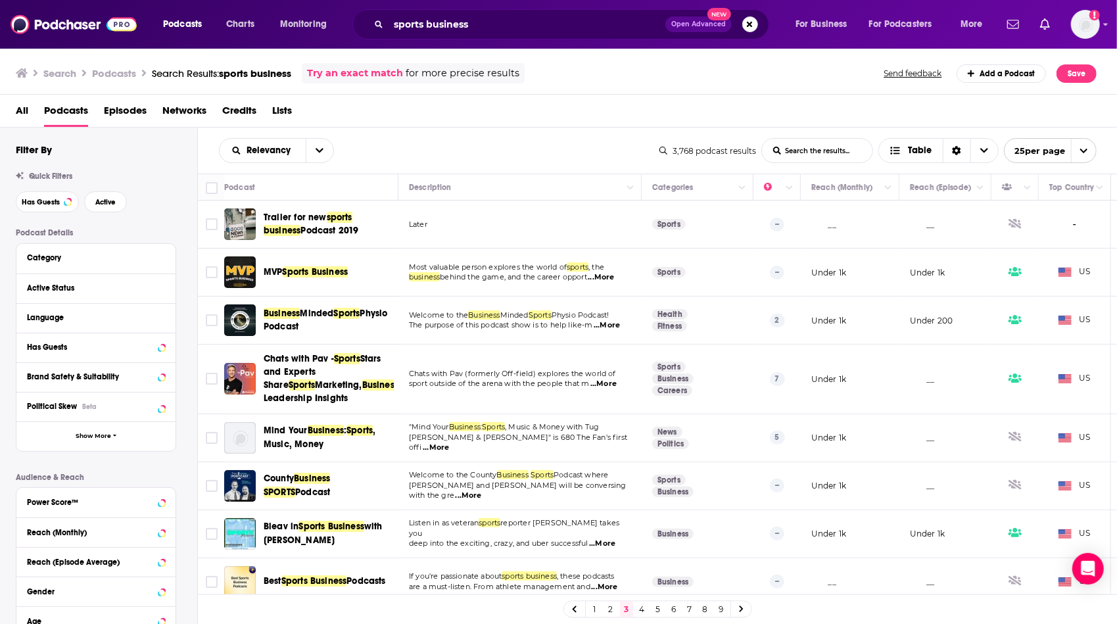
click at [558, 169] on div "Relevancy List Search Input Search the results... Table 3,768 podcast results L…" at bounding box center [658, 151] width 920 height 46
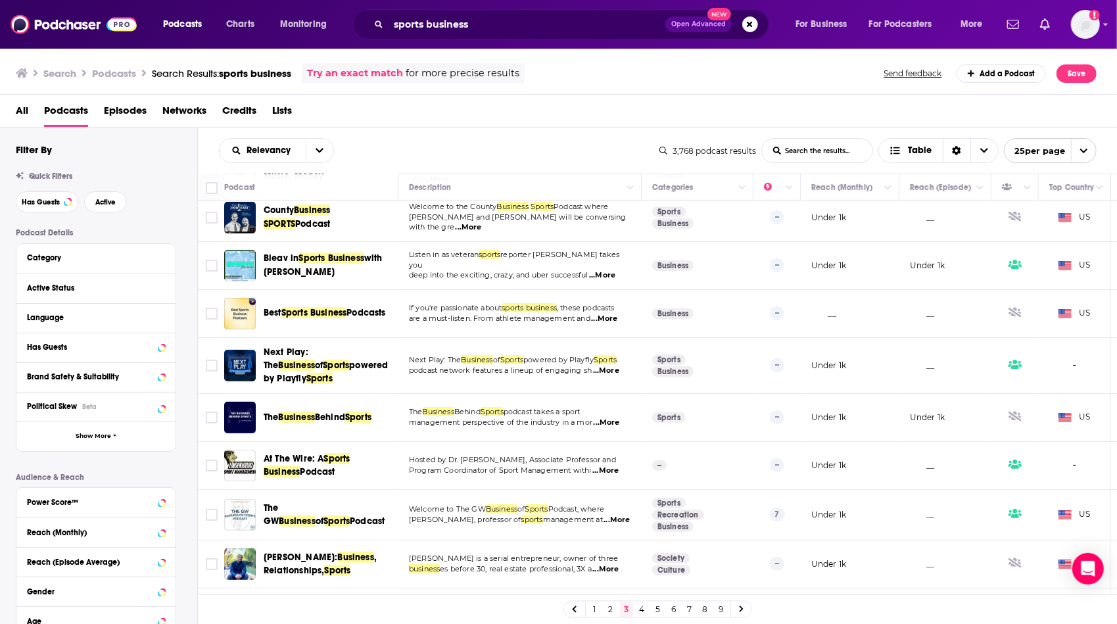
scroll to position [267, 0]
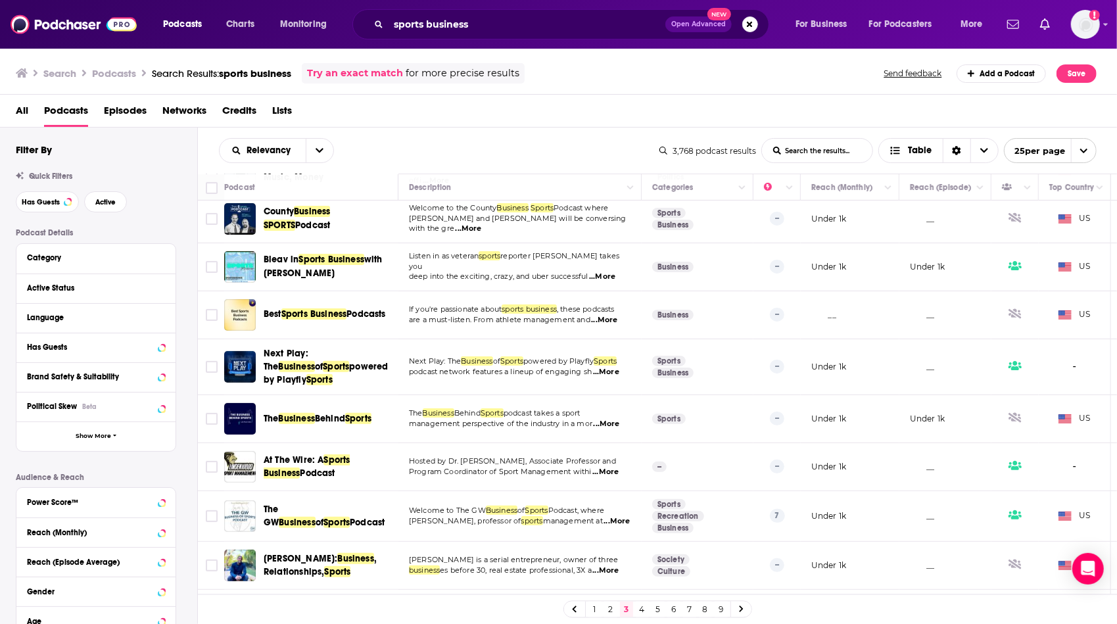
click at [608, 377] on span "...More" at bounding box center [606, 372] width 26 height 11
click at [441, 154] on div "Relevancy List Search Input Search the results... Table" at bounding box center [439, 150] width 441 height 25
click at [487, 186] on button "Move" at bounding box center [519, 188] width 222 height 16
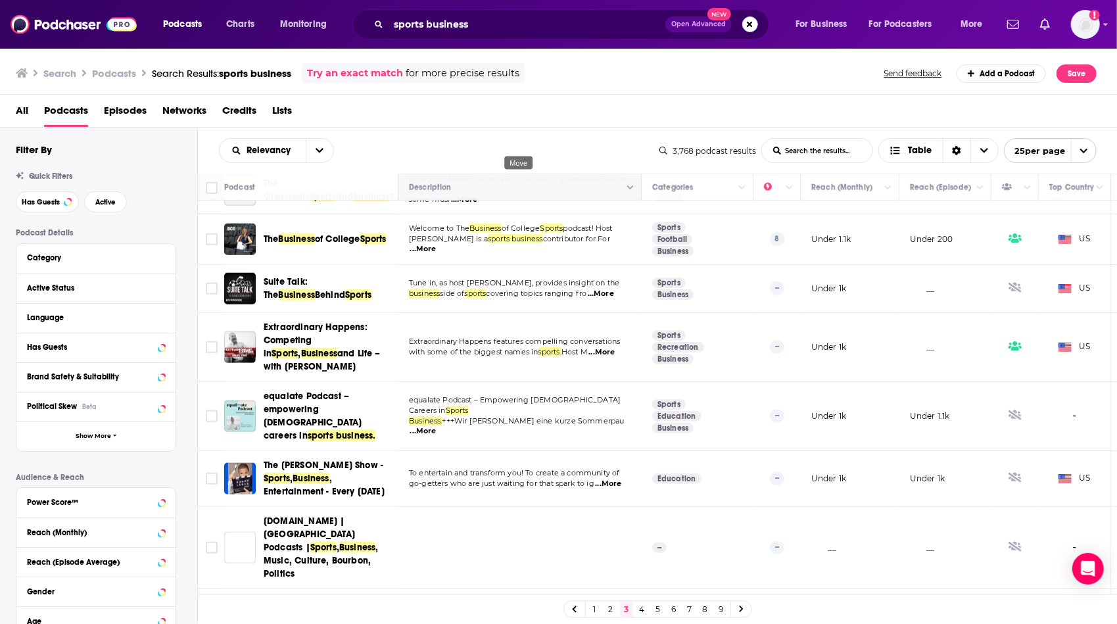
scroll to position [918, 0]
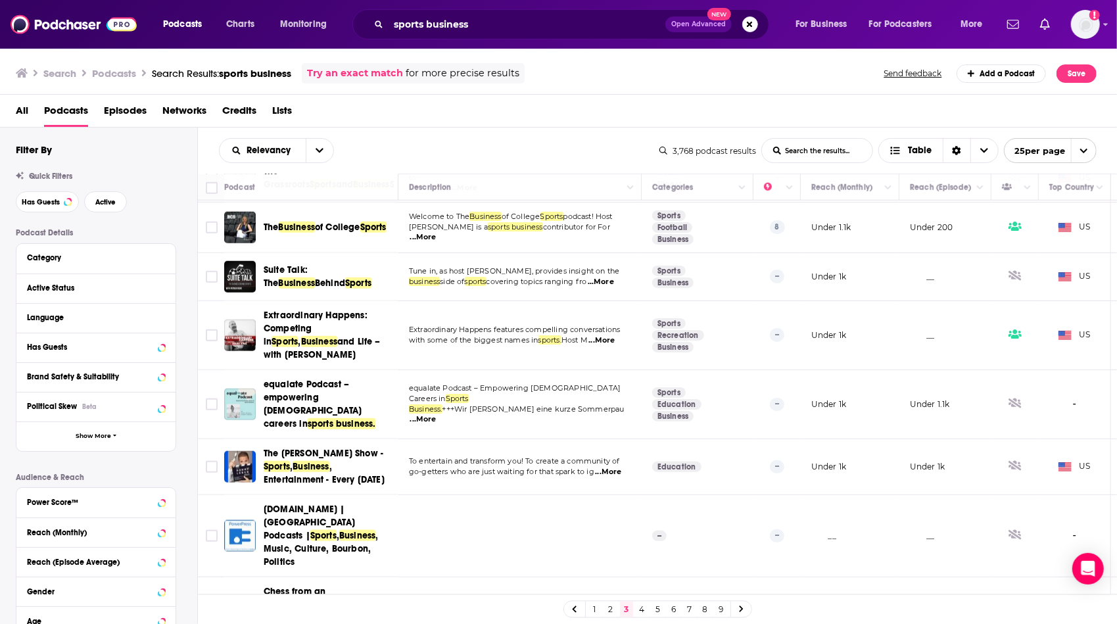
click at [641, 609] on link "4" at bounding box center [642, 610] width 13 height 16
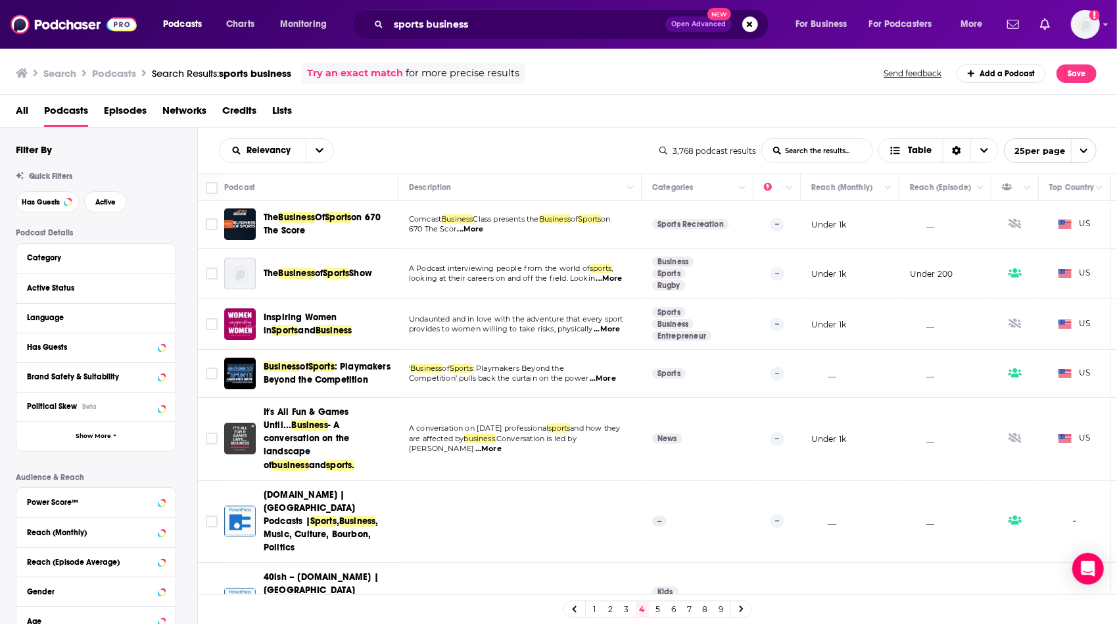
click at [548, 157] on div "Relevancy List Search Input Search the results... Table" at bounding box center [439, 150] width 441 height 25
click at [538, 209] on td "Comcast Business Class presents the Business of Sports on 670 The Scor ...More" at bounding box center [520, 225] width 243 height 48
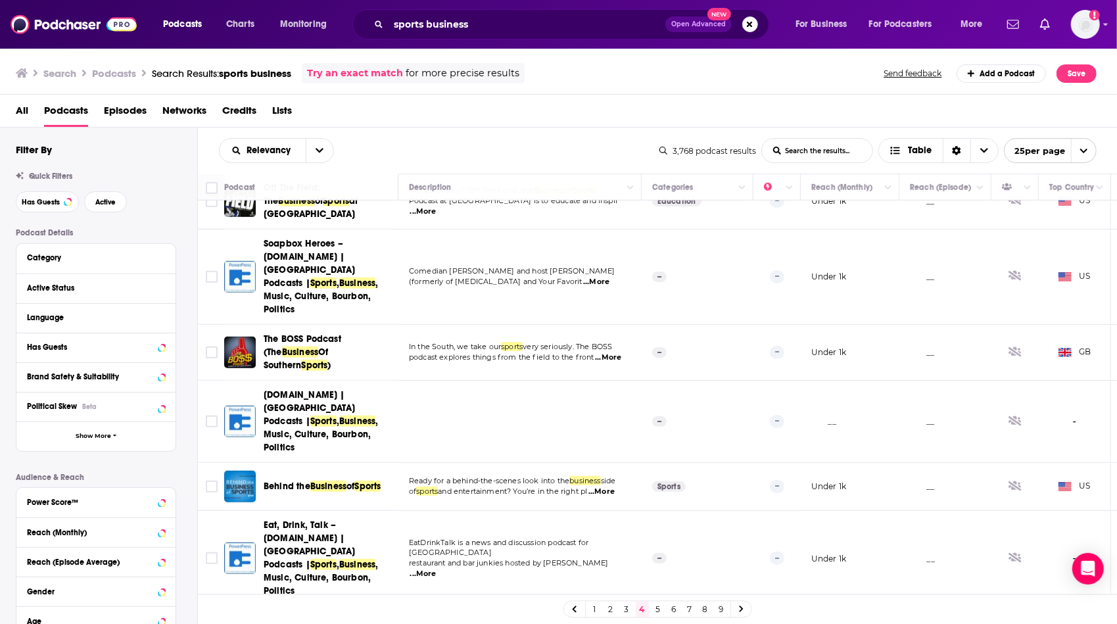
scroll to position [684, 0]
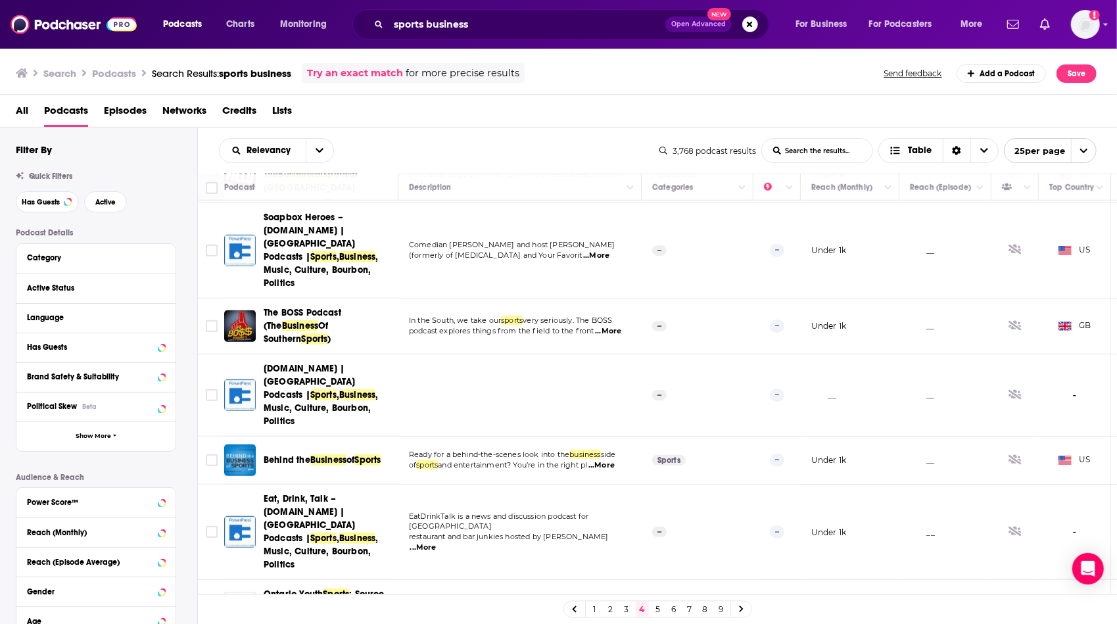
click at [605, 460] on span "...More" at bounding box center [602, 465] width 26 height 11
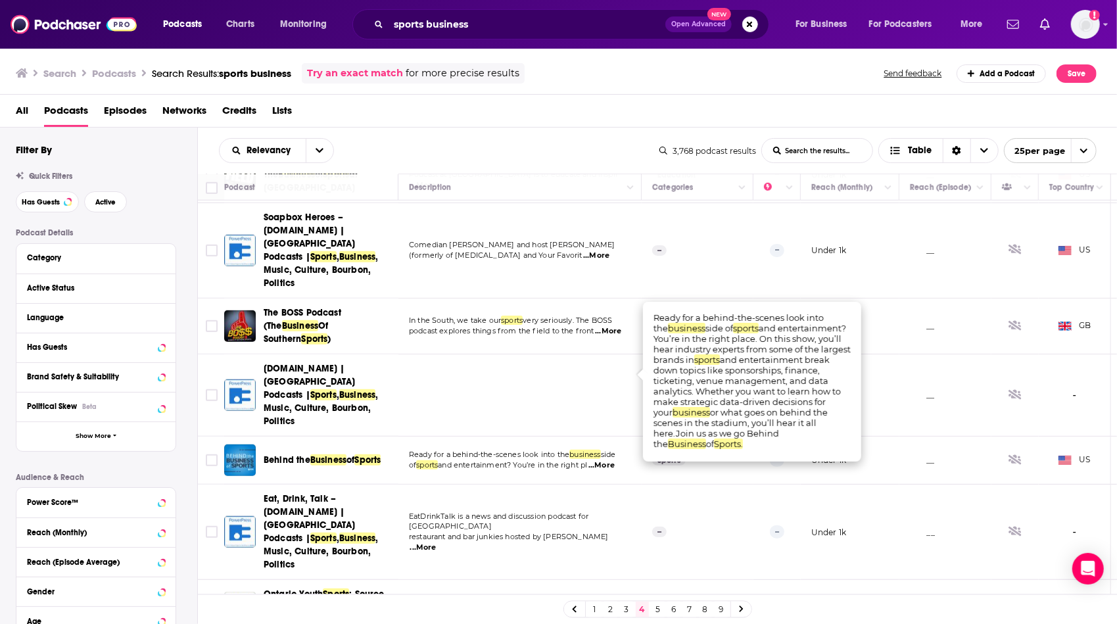
click at [521, 485] on td "EatDrinkTalk is a news and discussion podcast for Louisville restaurant and bar…" at bounding box center [520, 532] width 243 height 95
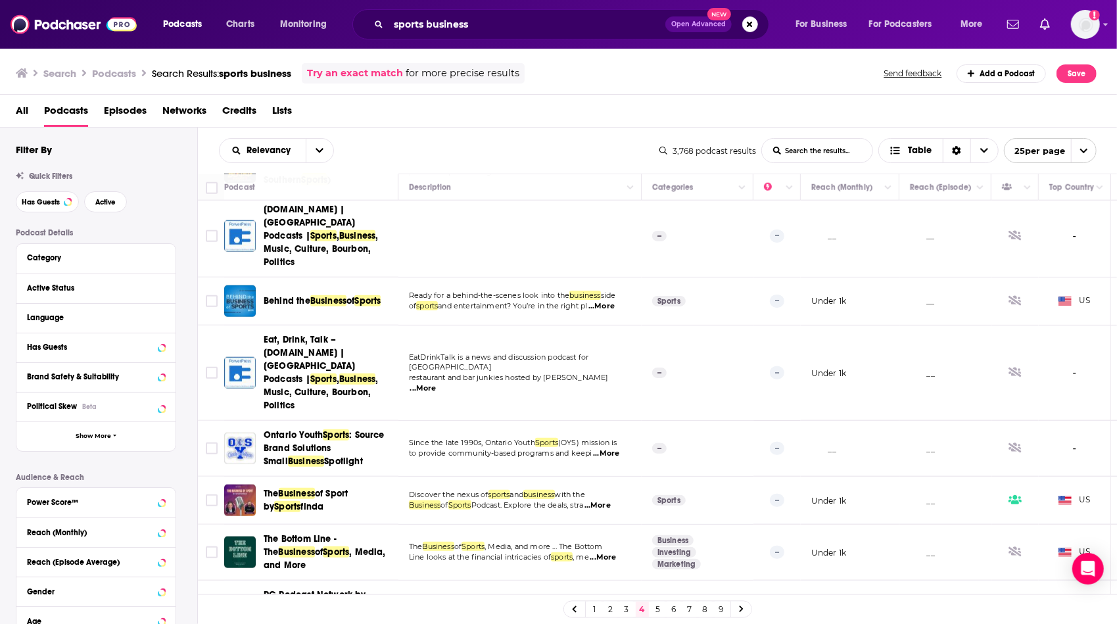
scroll to position [868, 0]
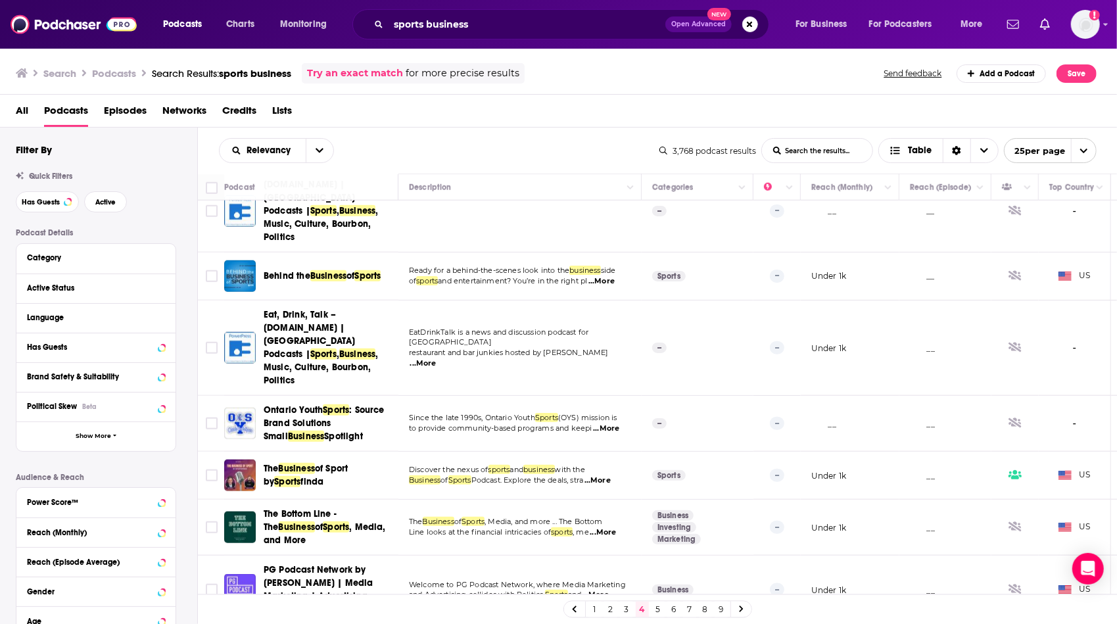
click at [602, 590] on span "...More" at bounding box center [596, 595] width 26 height 11
click at [471, 556] on td "Welcome to PG Podcast Network, where Media Marketing and Advertising collides w…" at bounding box center [520, 590] width 243 height 69
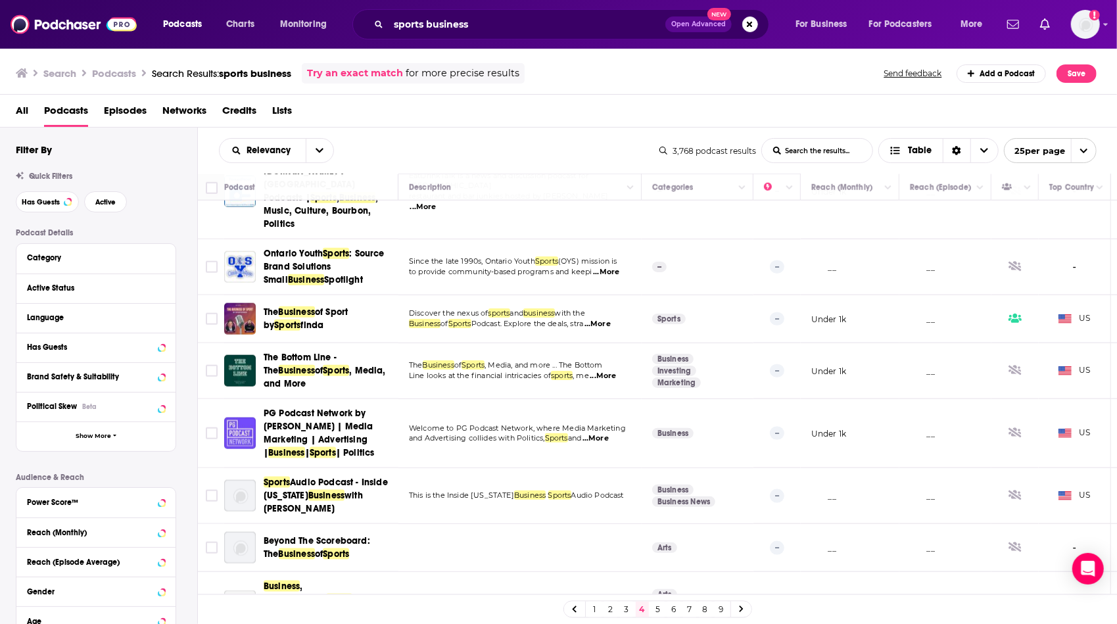
scroll to position [1092, 0]
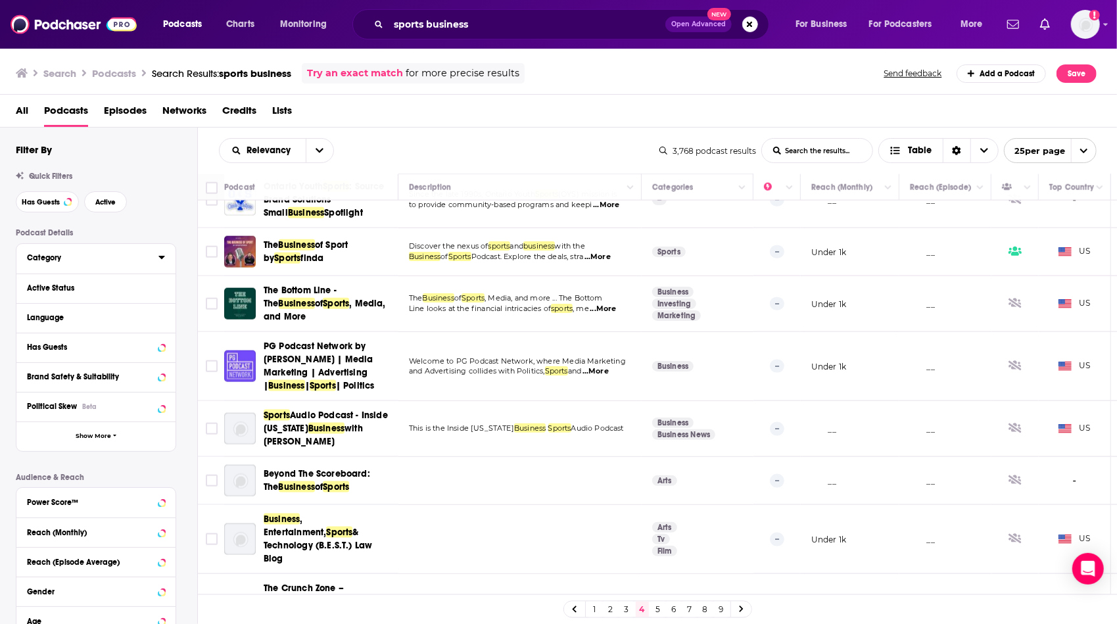
click at [51, 260] on div "Category" at bounding box center [88, 257] width 123 height 9
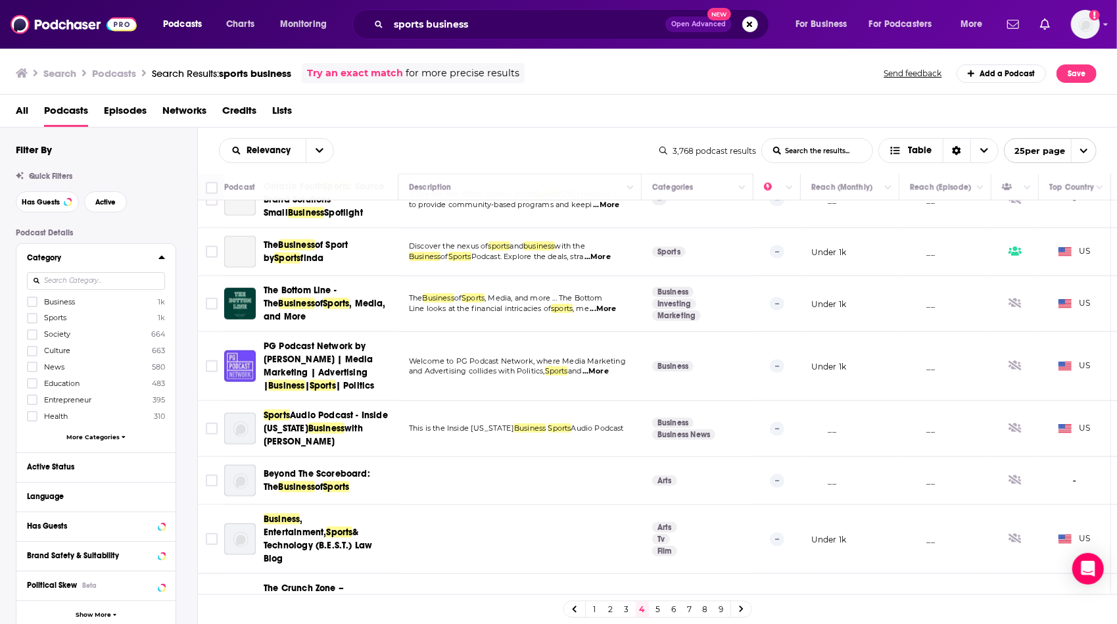
click at [32, 308] on div "Business 1k Sports 1k Society 664 Culture 663 News 580 Education 483 Entreprene…" at bounding box center [96, 371] width 138 height 151
click at [31, 304] on icon at bounding box center [32, 302] width 8 height 6
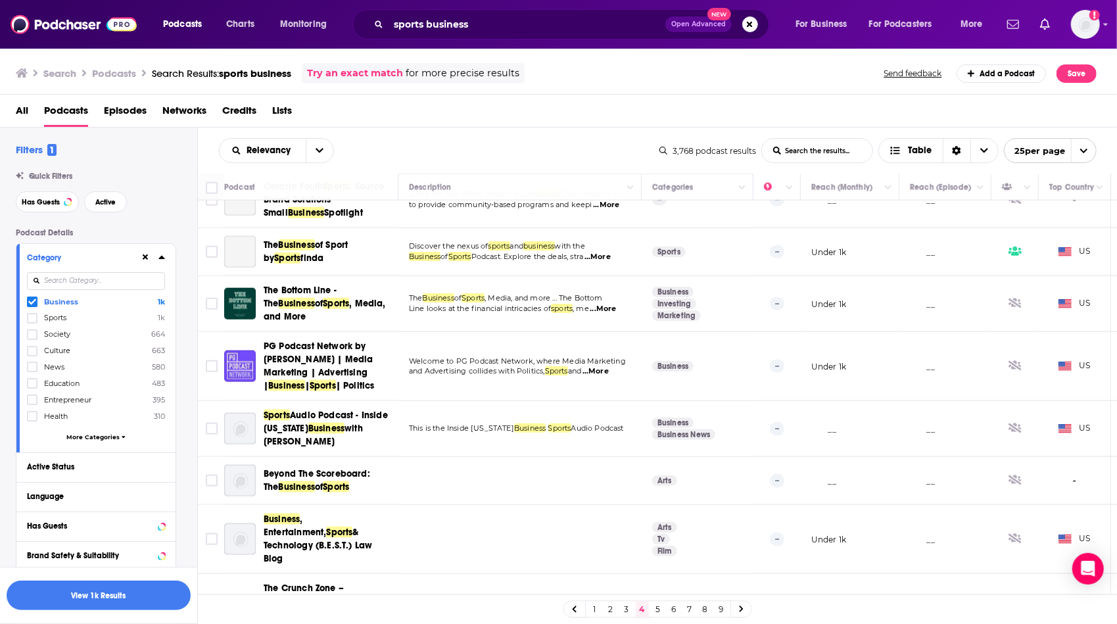
click at [30, 302] on icon at bounding box center [32, 302] width 8 height 8
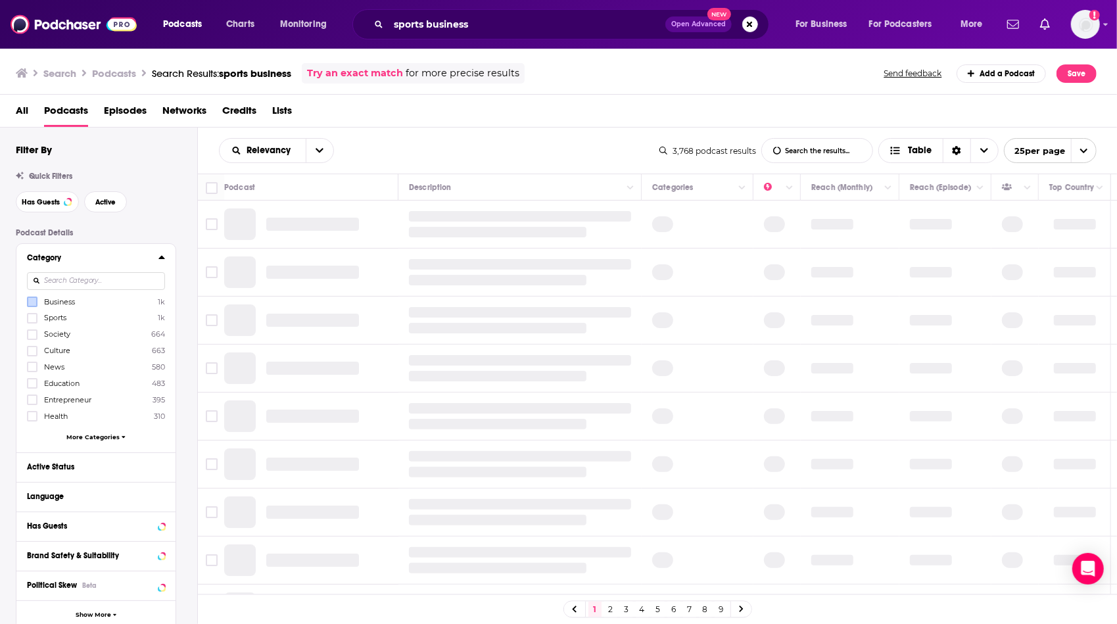
click at [161, 258] on icon at bounding box center [161, 257] width 6 height 3
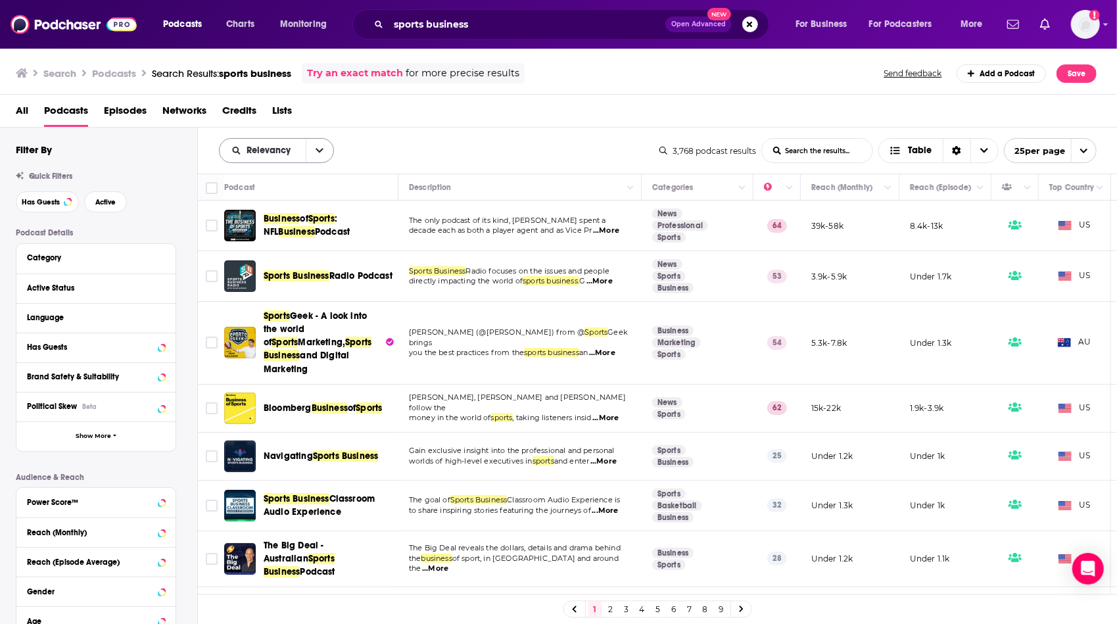
click at [325, 154] on button "open menu" at bounding box center [320, 151] width 28 height 24
click at [281, 260] on span "Power Score" at bounding box center [285, 262] width 78 height 7
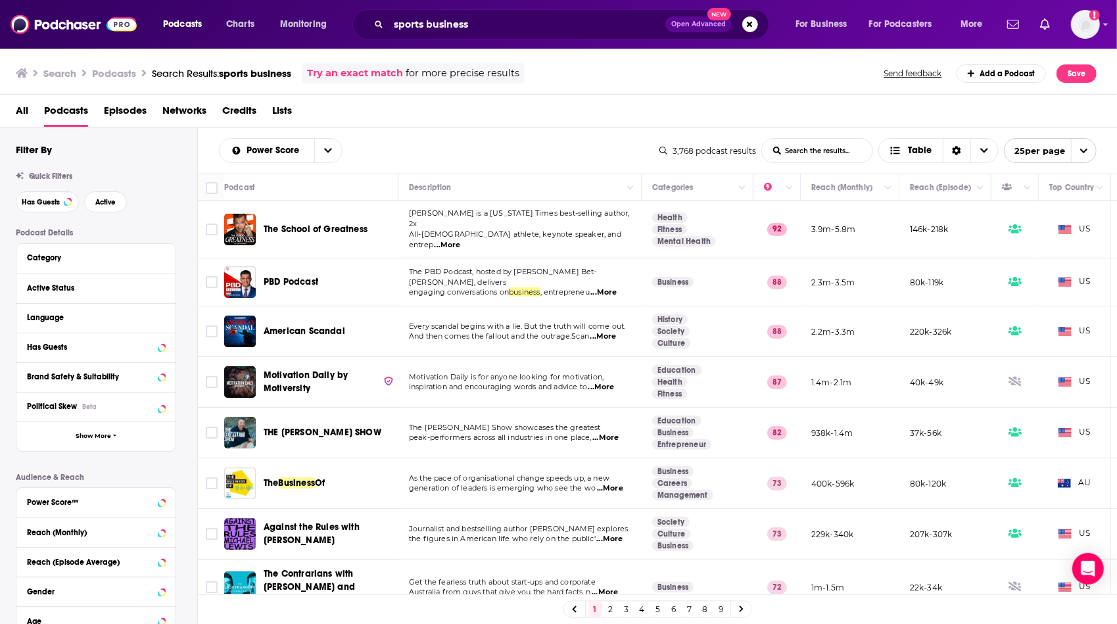
click at [499, 445] on td "The [PERSON_NAME] Show showcases the greatest peak-performers across all indust…" at bounding box center [520, 433] width 243 height 51
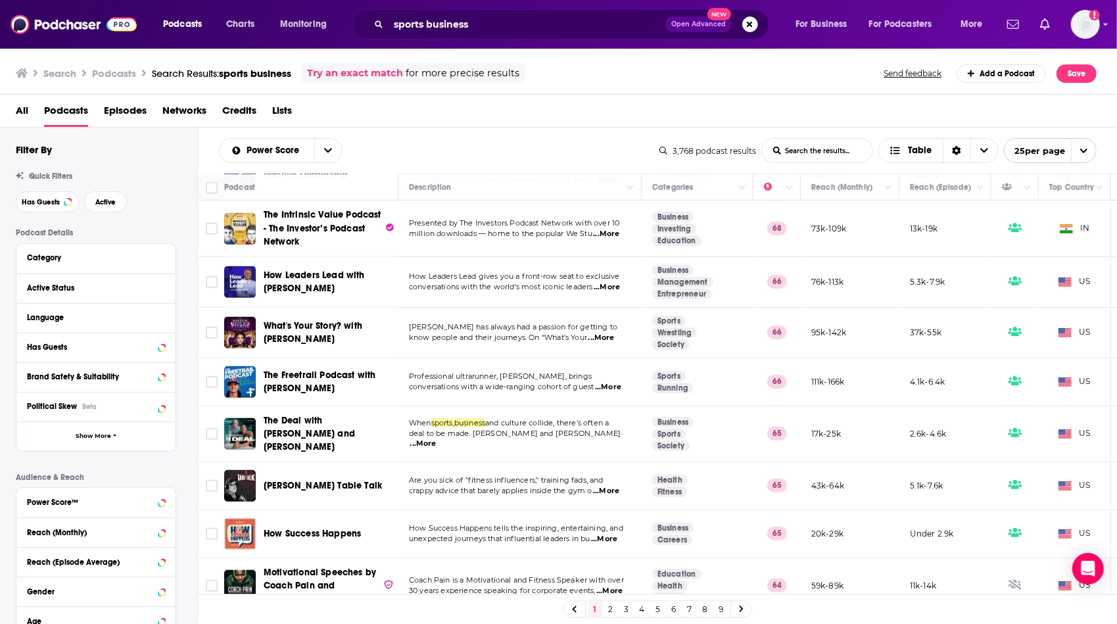
scroll to position [865, 0]
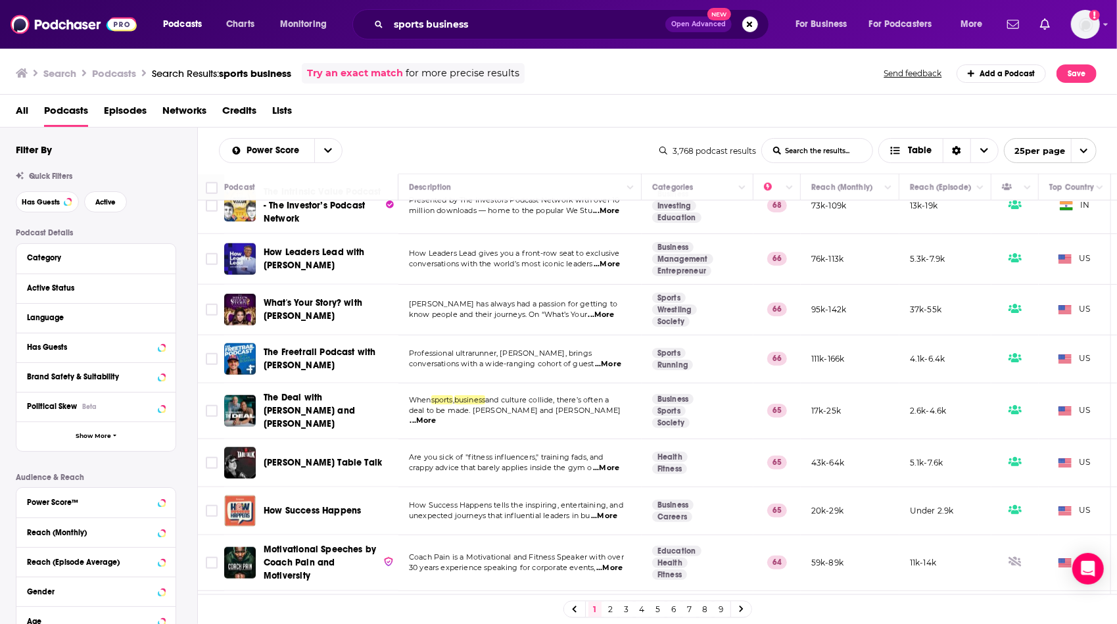
click at [612, 609] on link "2" at bounding box center [610, 610] width 13 height 16
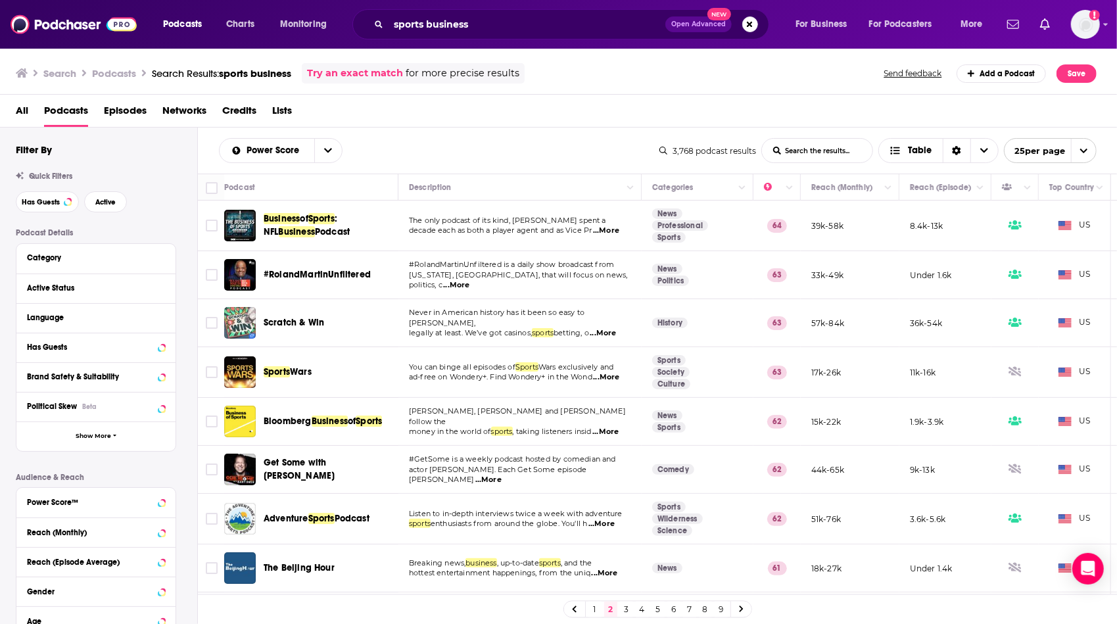
click at [502, 242] on td "The only podcast of its kind, [PERSON_NAME] spent a decade each as both a playe…" at bounding box center [520, 226] width 243 height 51
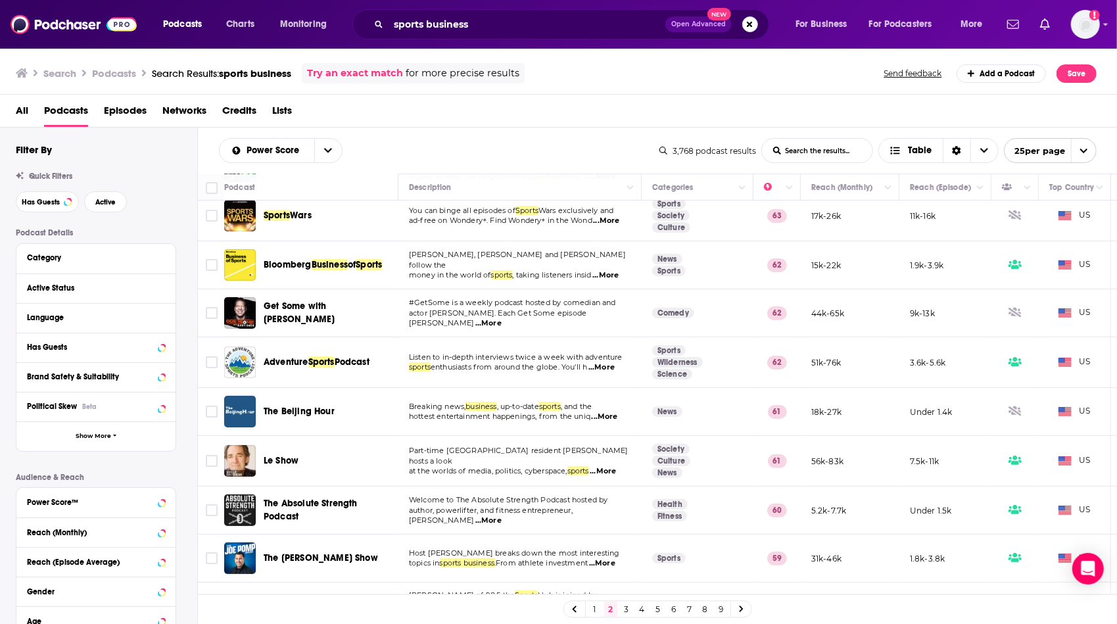
scroll to position [158, 0]
click at [614, 269] on span "...More" at bounding box center [605, 274] width 26 height 11
click at [548, 285] on td "[PERSON_NAME], [PERSON_NAME] and [PERSON_NAME] follow the money in the world of…" at bounding box center [520, 264] width 243 height 48
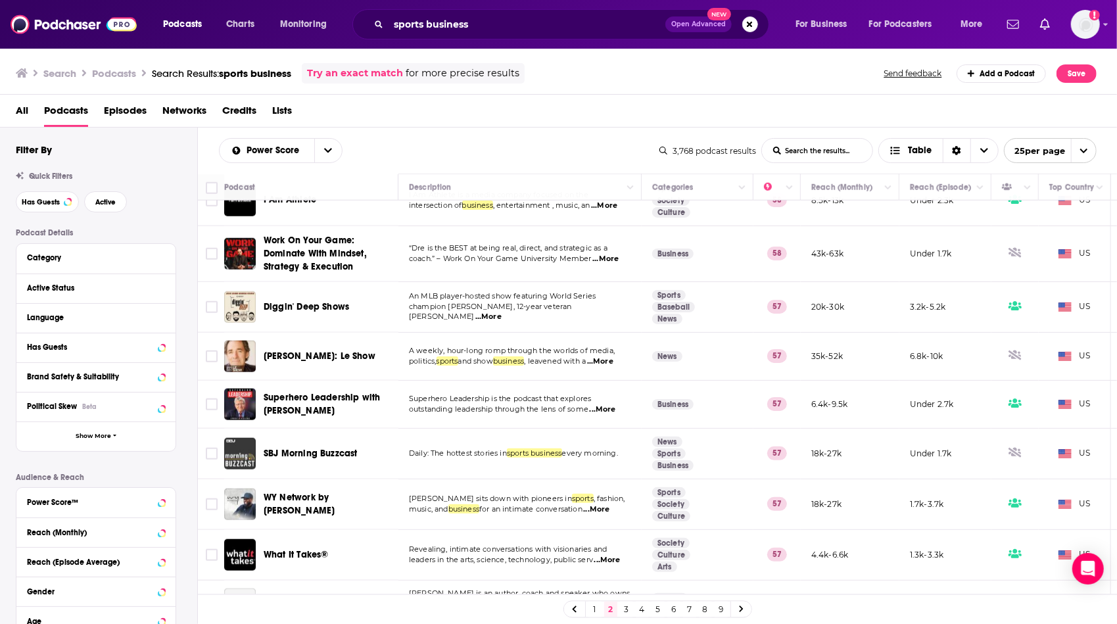
scroll to position [862, 0]
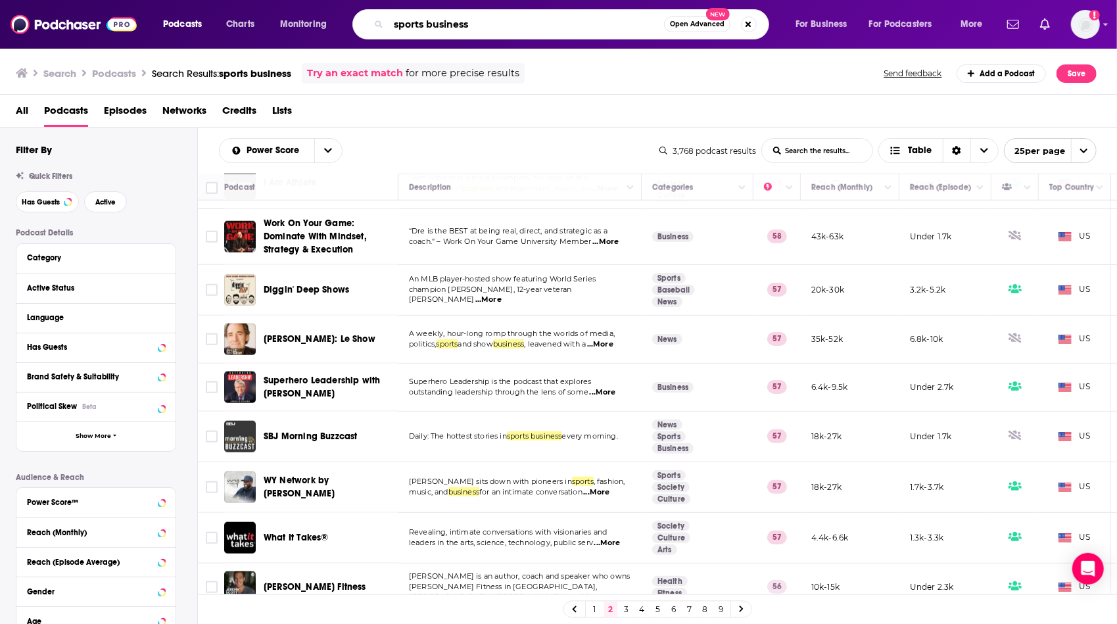
click at [394, 24] on input "sports business" at bounding box center [527, 24] width 276 height 21
type input "college sports business"
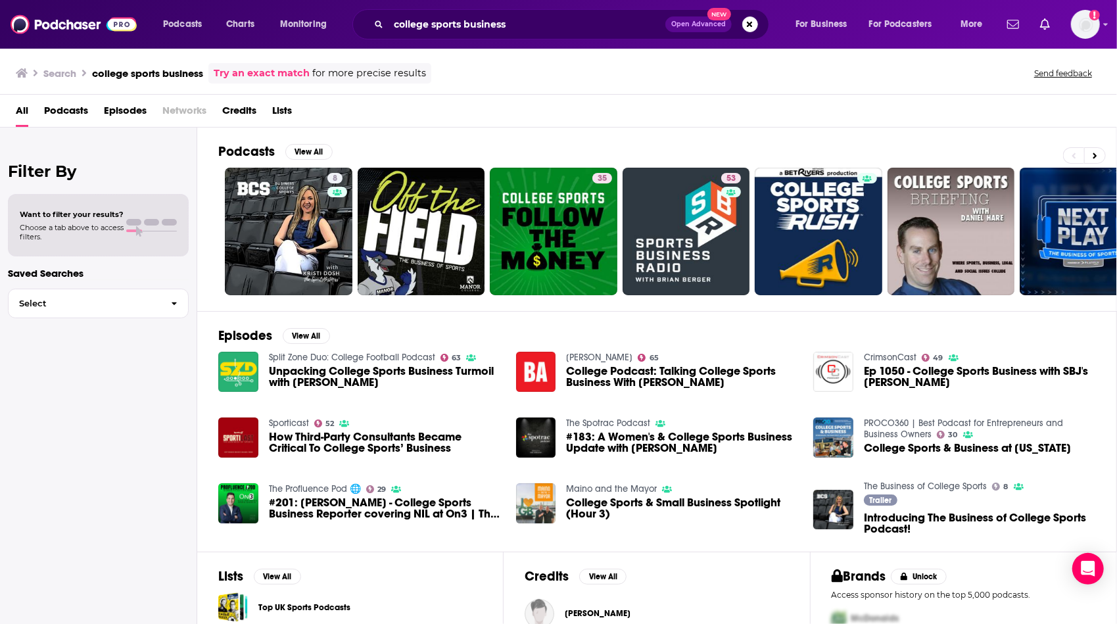
click at [75, 103] on span "Podcasts" at bounding box center [66, 113] width 44 height 27
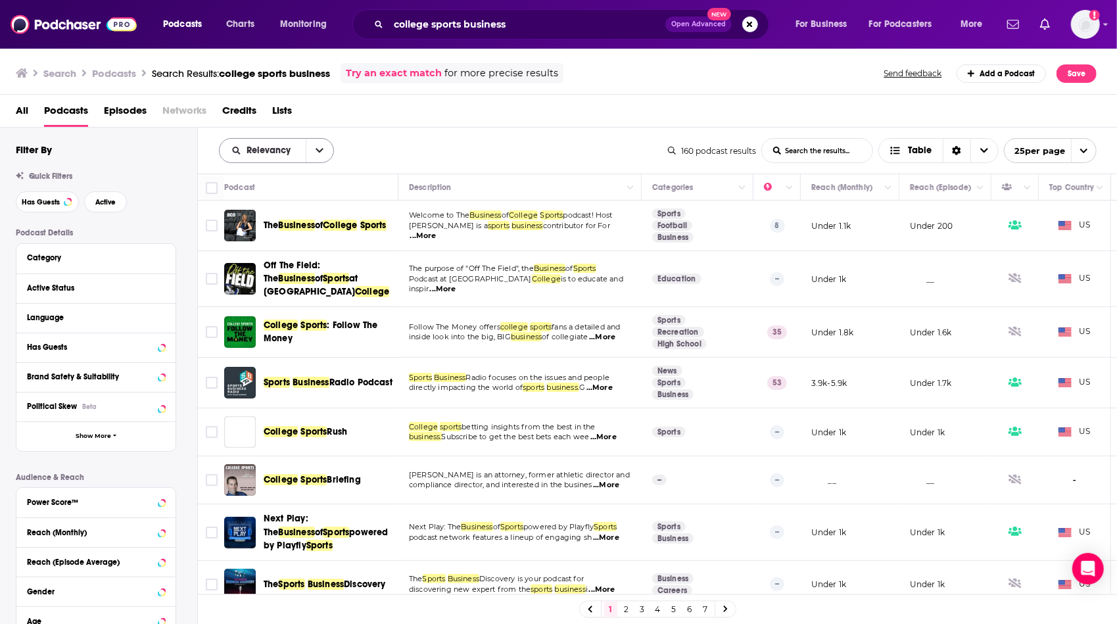
click at [318, 153] on icon "open menu" at bounding box center [320, 150] width 8 height 9
click at [283, 266] on span "Power Score" at bounding box center [285, 262] width 78 height 7
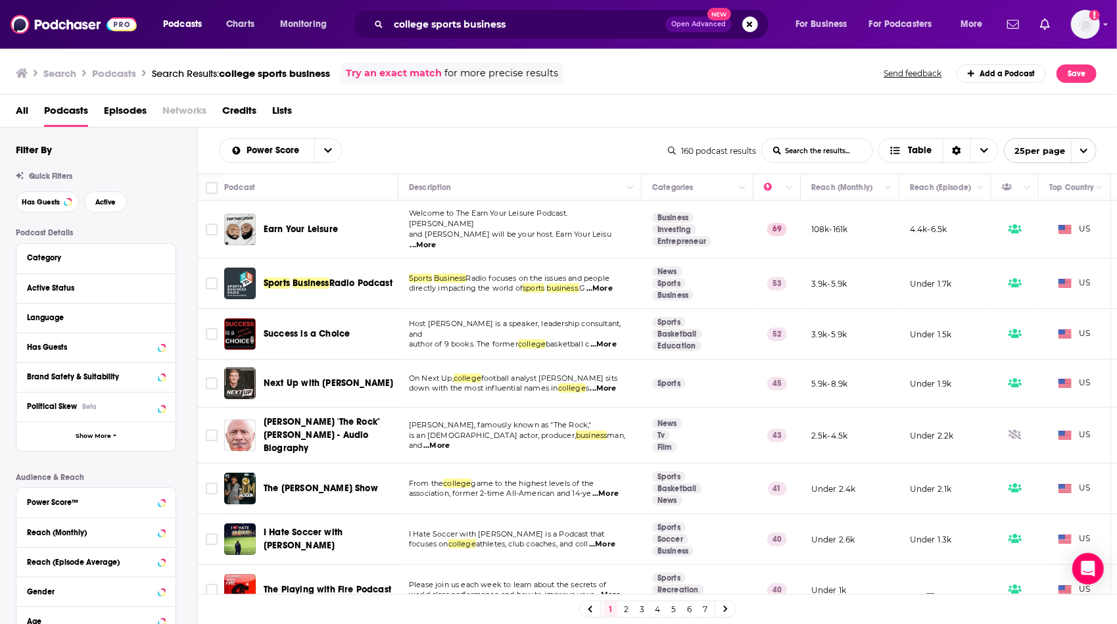
click at [437, 240] on span "...More" at bounding box center [423, 245] width 26 height 11
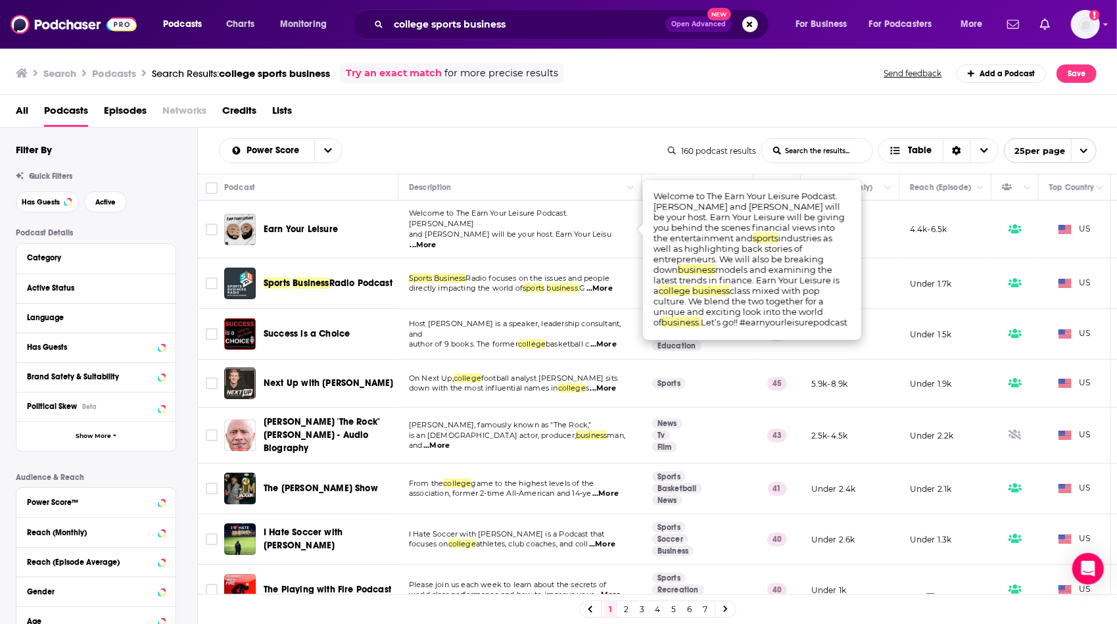
click at [530, 146] on div "Power Score List Search Input Search the results... Table" at bounding box center [443, 150] width 449 height 25
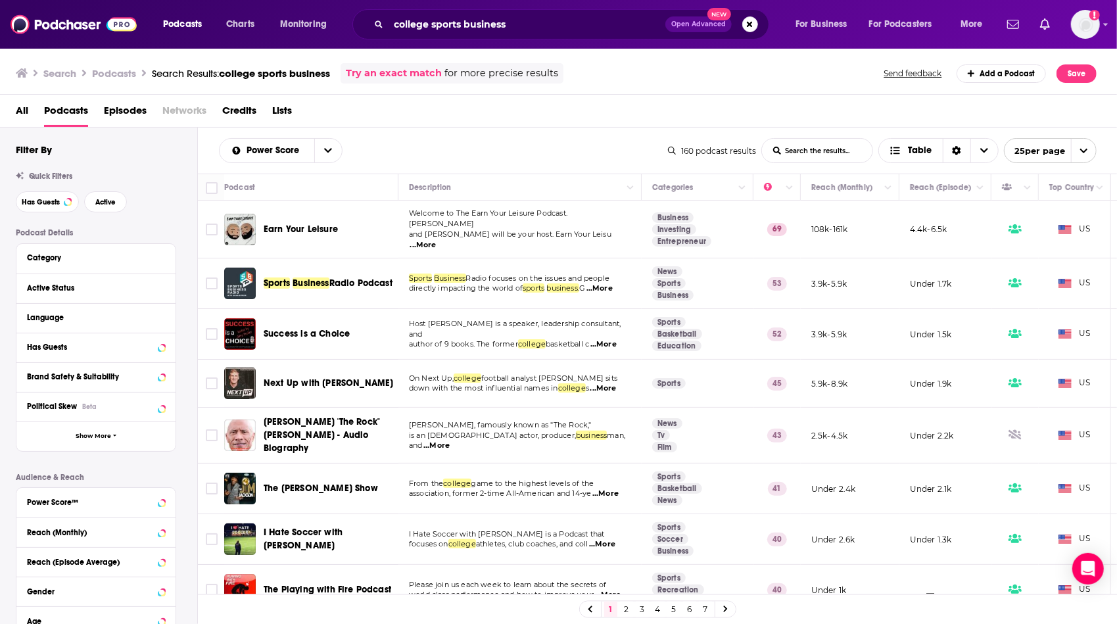
click at [613, 283] on span "...More" at bounding box center [600, 288] width 26 height 11
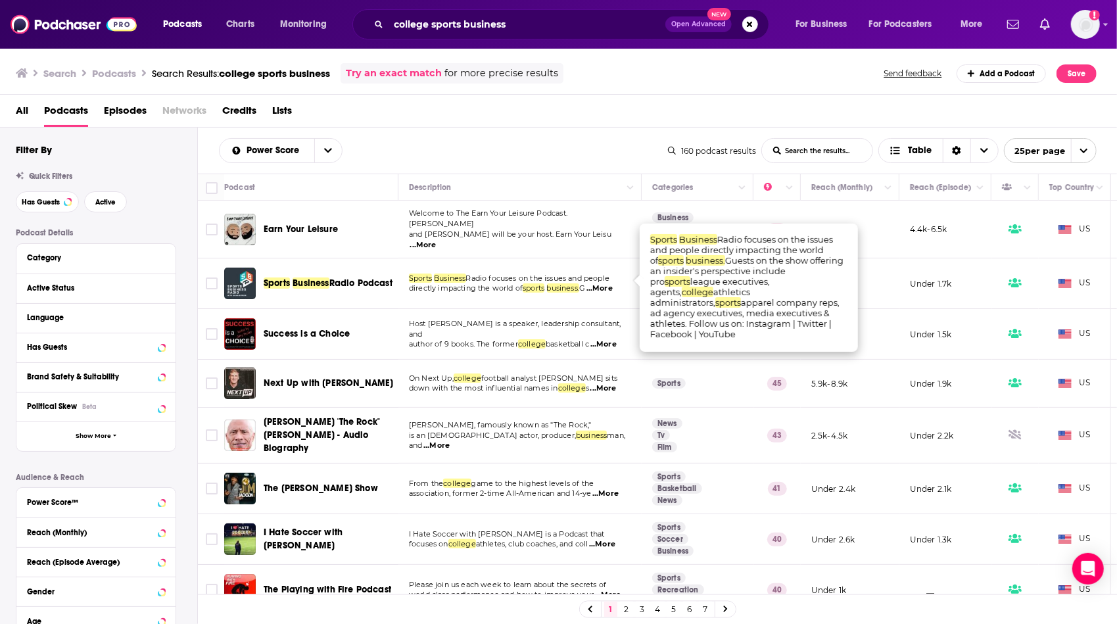
click at [613, 283] on span "...More" at bounding box center [600, 288] width 26 height 11
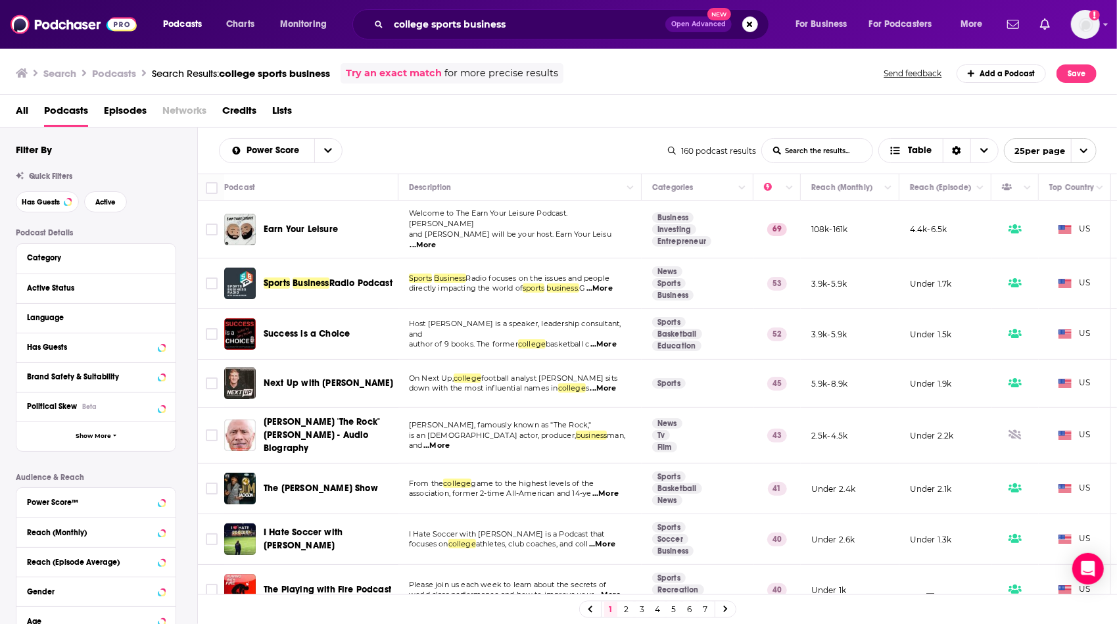
click at [612, 384] on span "...More" at bounding box center [604, 388] width 26 height 11
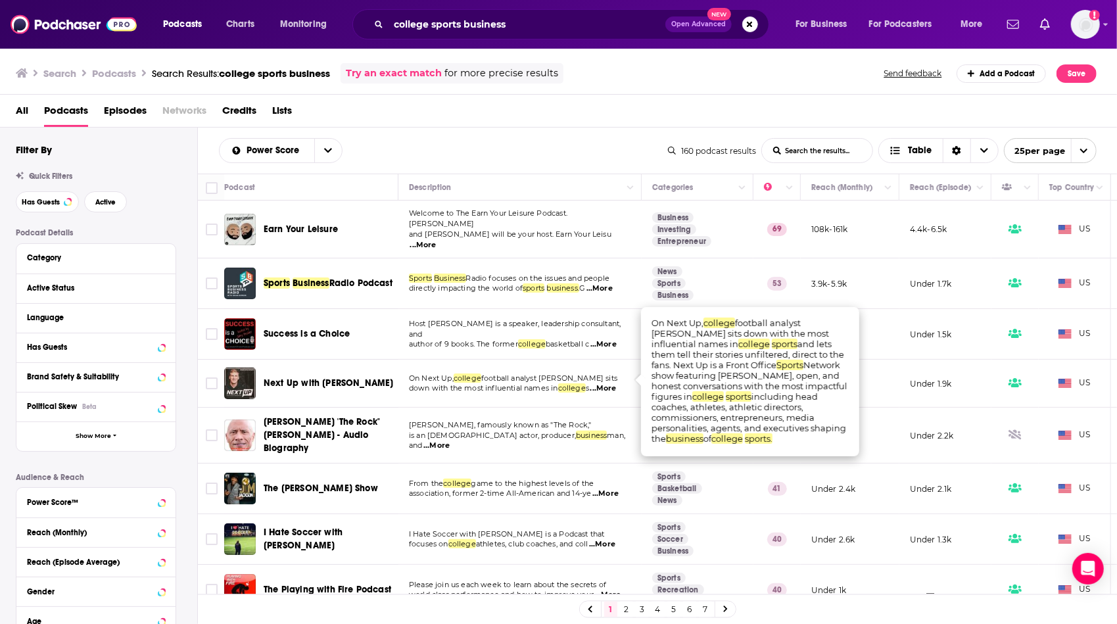
click at [521, 383] on span "down with the most influential names in" at bounding box center [483, 387] width 149 height 9
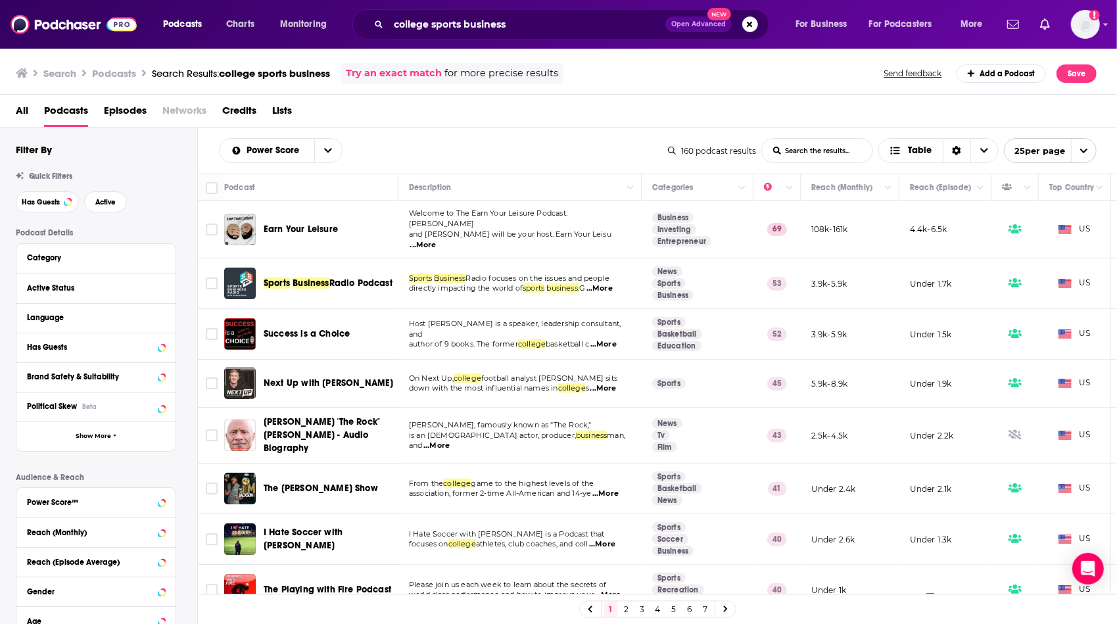
click at [616, 423] on p "[PERSON_NAME], famously known as "The Rock,"" at bounding box center [520, 425] width 222 height 11
click at [615, 434] on td "[PERSON_NAME], famously known as "The Rock," is an [DEMOGRAPHIC_DATA] actor, pr…" at bounding box center [520, 436] width 243 height 56
click at [450, 441] on span "...More" at bounding box center [436, 446] width 26 height 11
click at [457, 448] on td "[PERSON_NAME], famously known as "The Rock," is an [DEMOGRAPHIC_DATA] actor, pr…" at bounding box center [520, 436] width 243 height 56
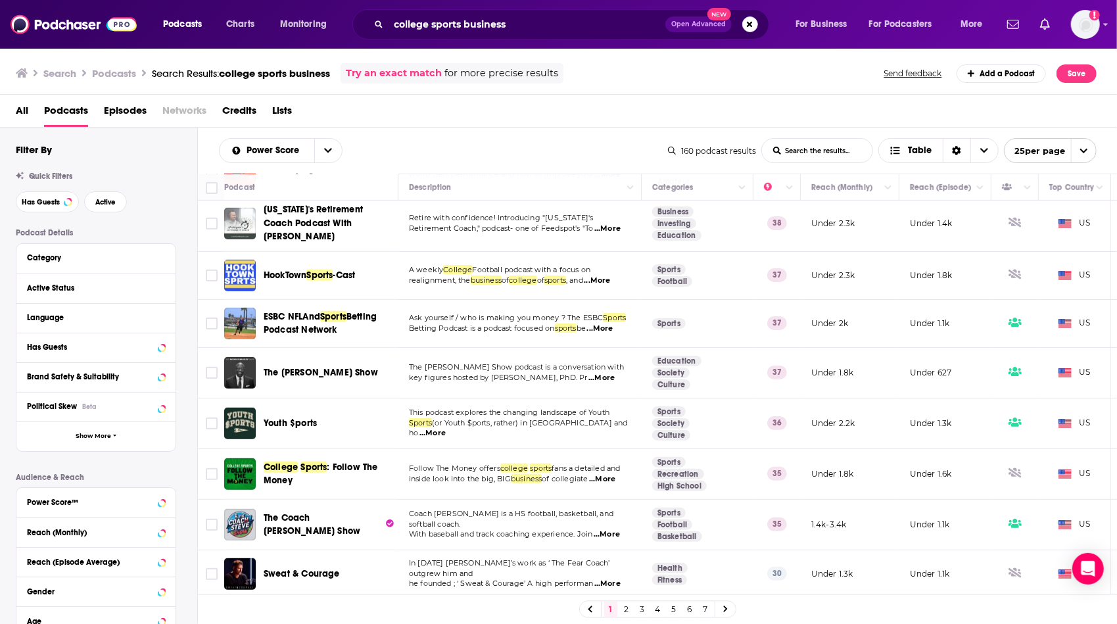
scroll to position [421, 0]
click at [610, 473] on span "...More" at bounding box center [602, 478] width 26 height 11
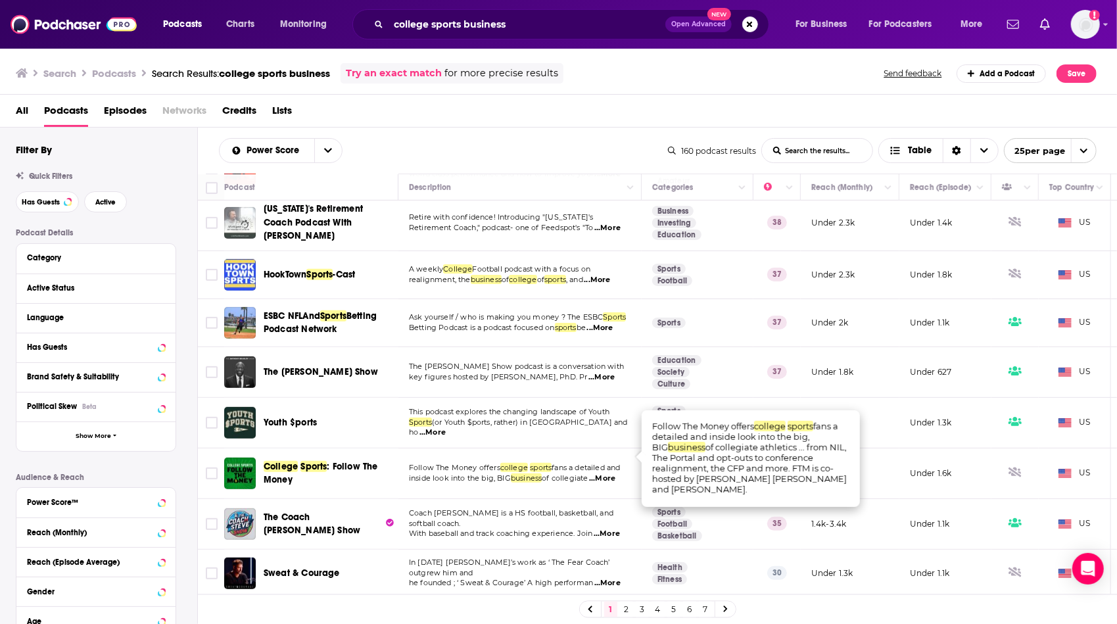
click at [518, 499] on td "Coach [PERSON_NAME] is a HS football, basketball, and softball coach. With base…" at bounding box center [520, 524] width 243 height 51
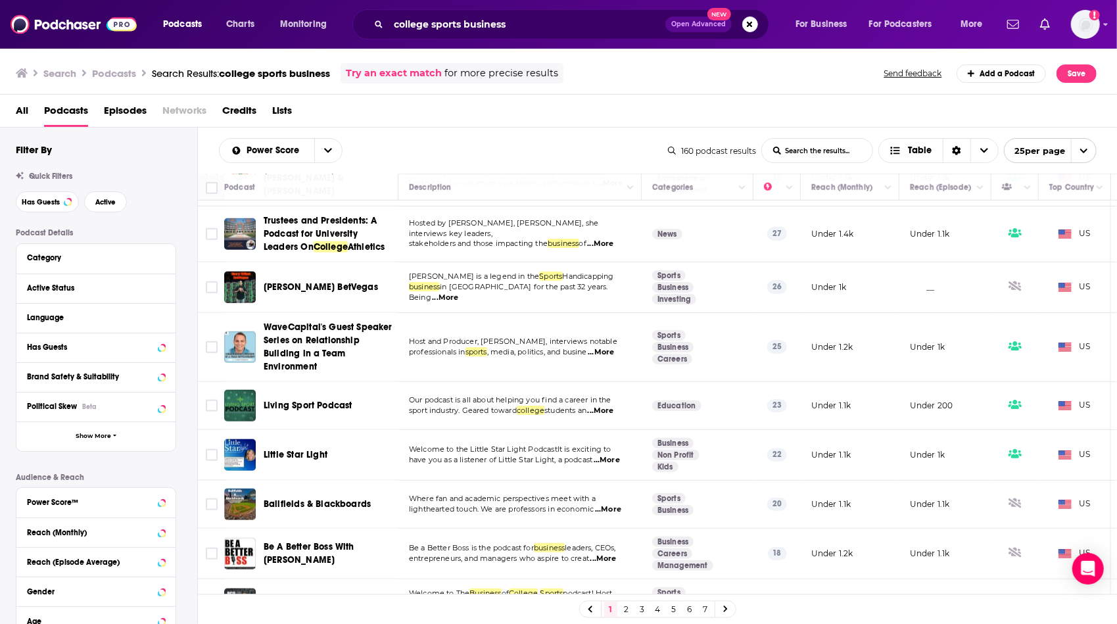
scroll to position [881, 0]
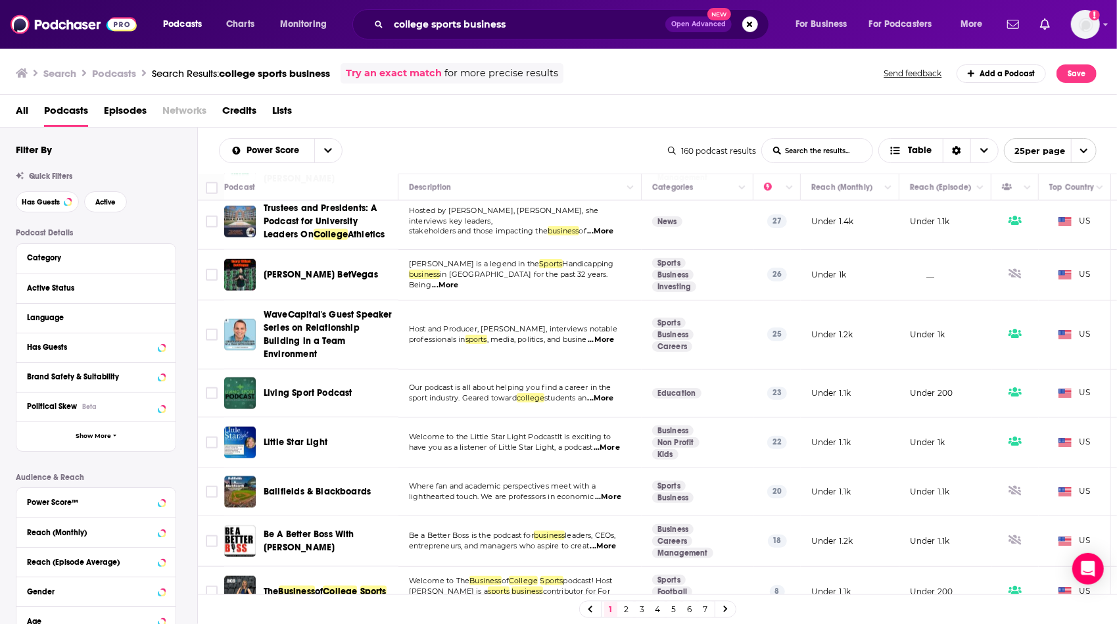
click at [625, 618] on div "1 2 3 4 5 6 7" at bounding box center [658, 609] width 920 height 30
click at [625, 608] on link "2" at bounding box center [626, 610] width 13 height 16
